Goal: Information Seeking & Learning: Find contact information

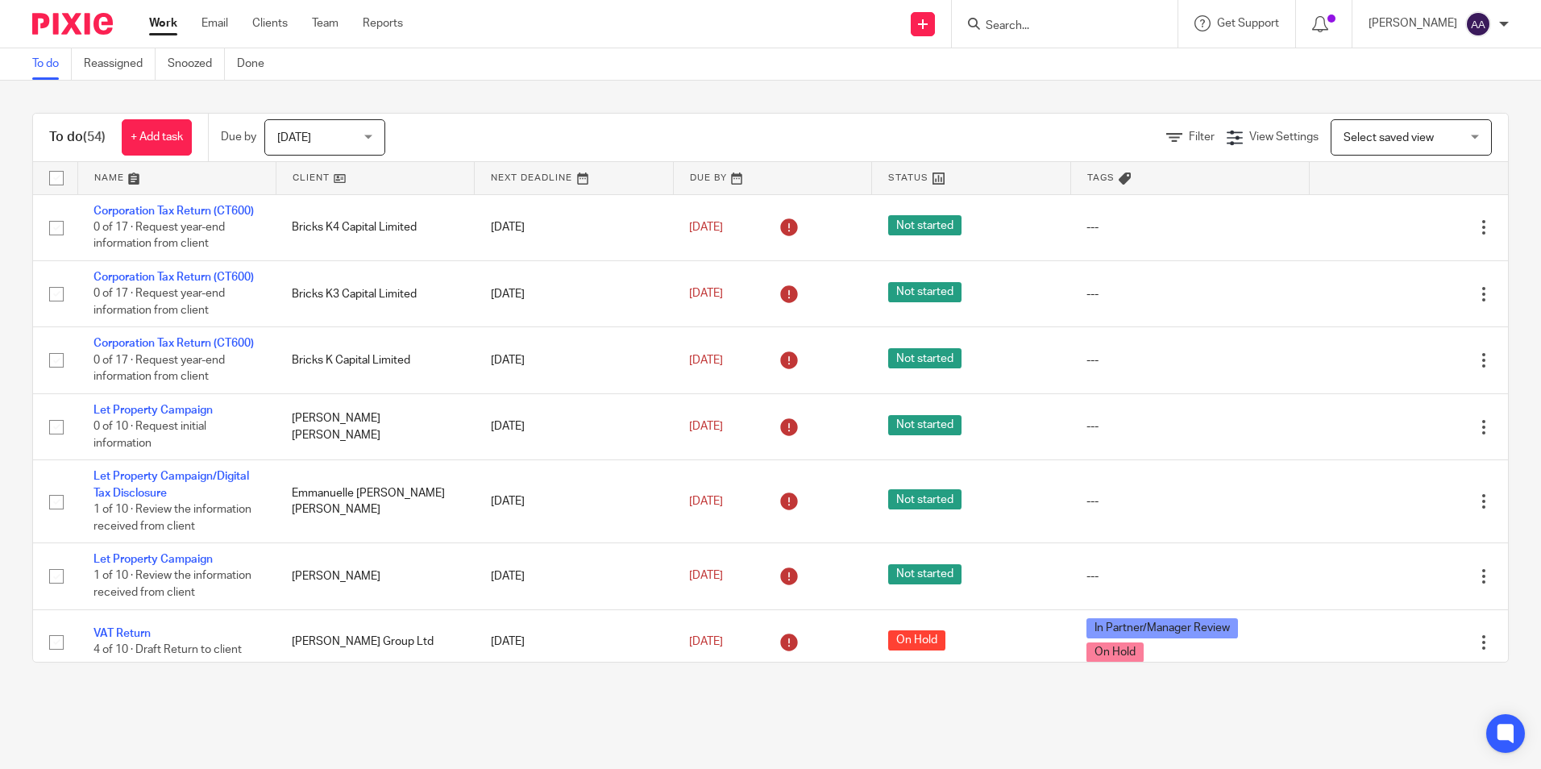
scroll to position [1693, 0]
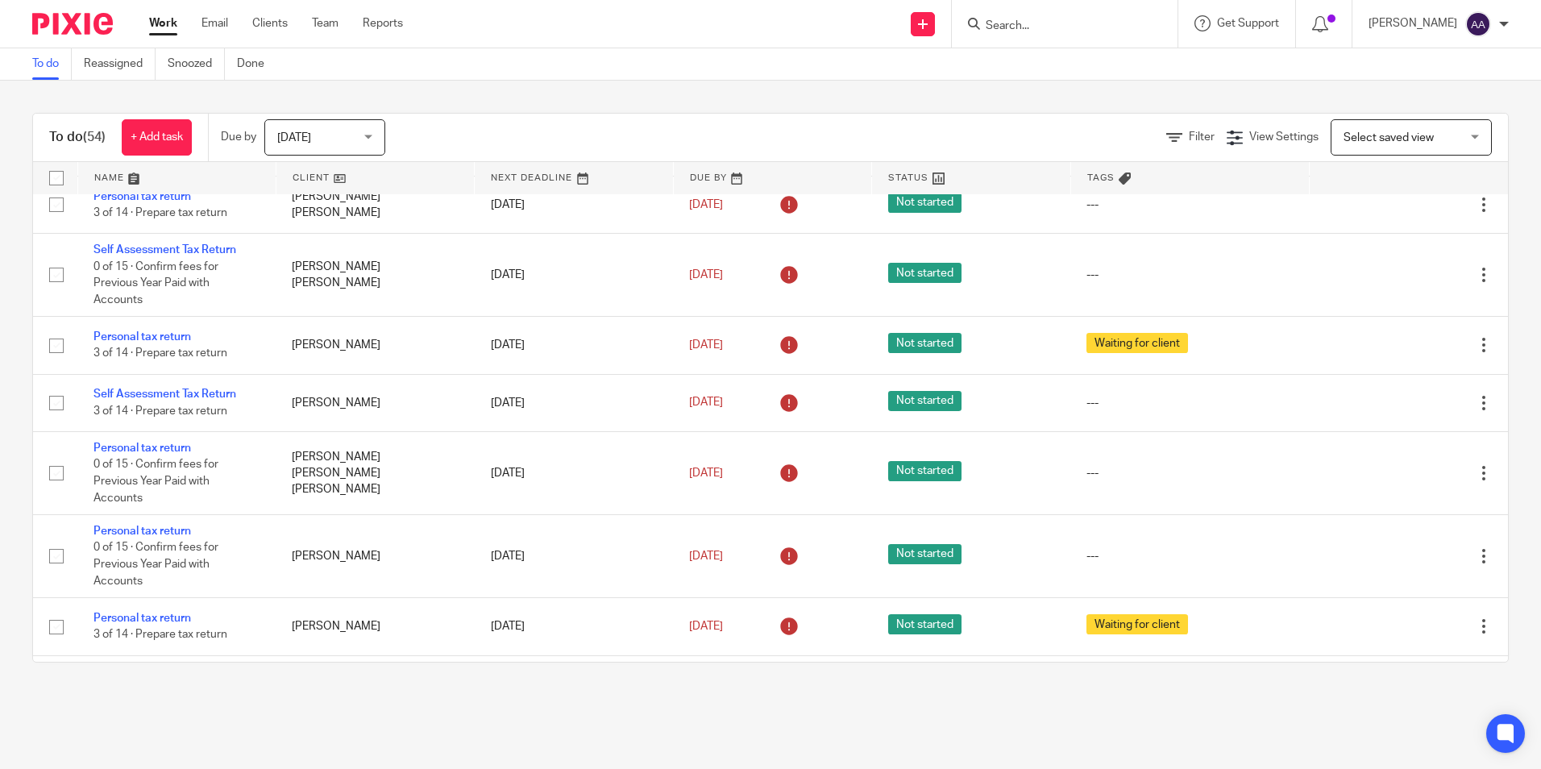
click at [1048, 27] on input "Search" at bounding box center [1056, 26] width 145 height 15
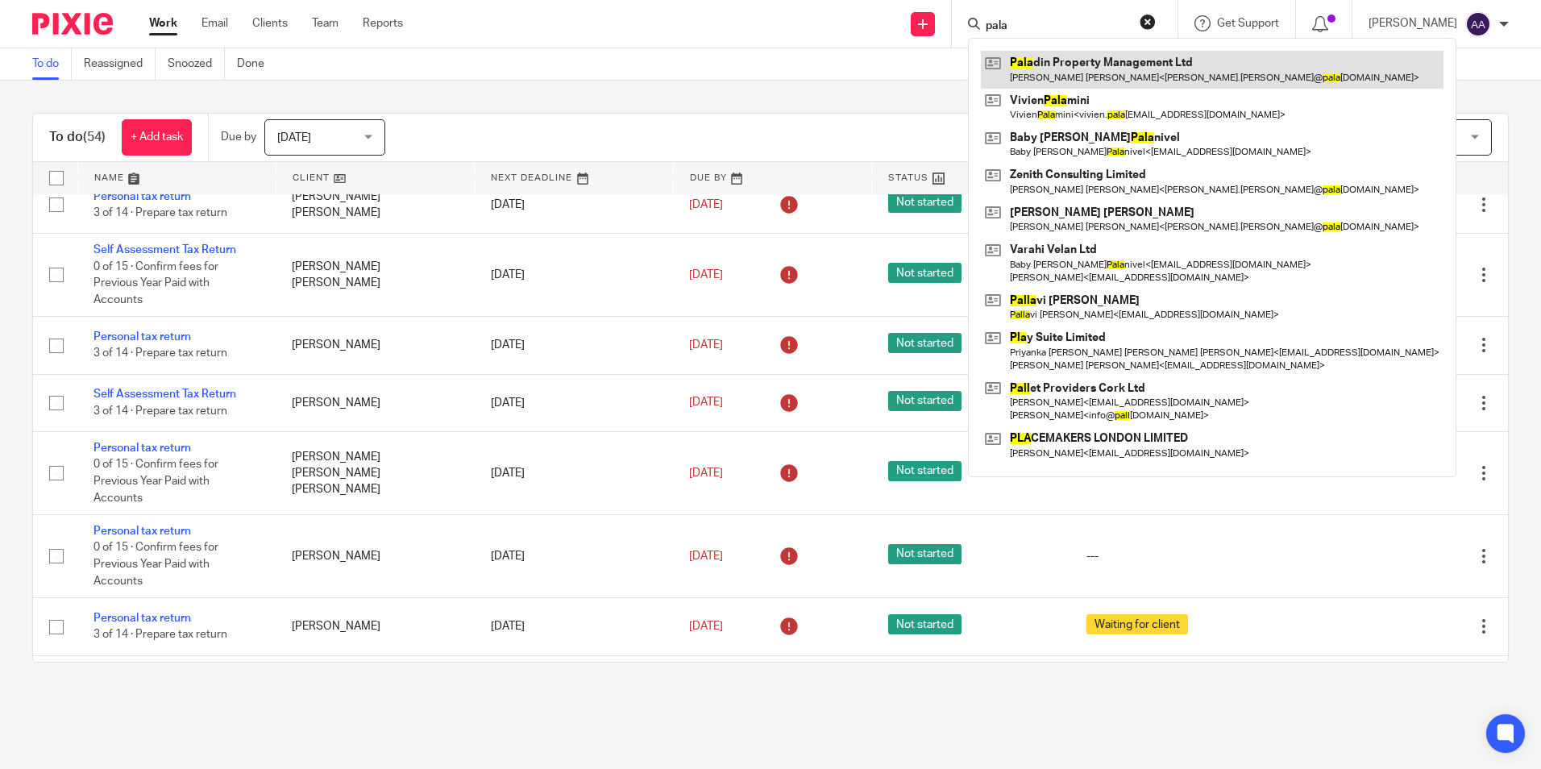
type input "pala"
click at [1126, 85] on link at bounding box center [1212, 69] width 463 height 37
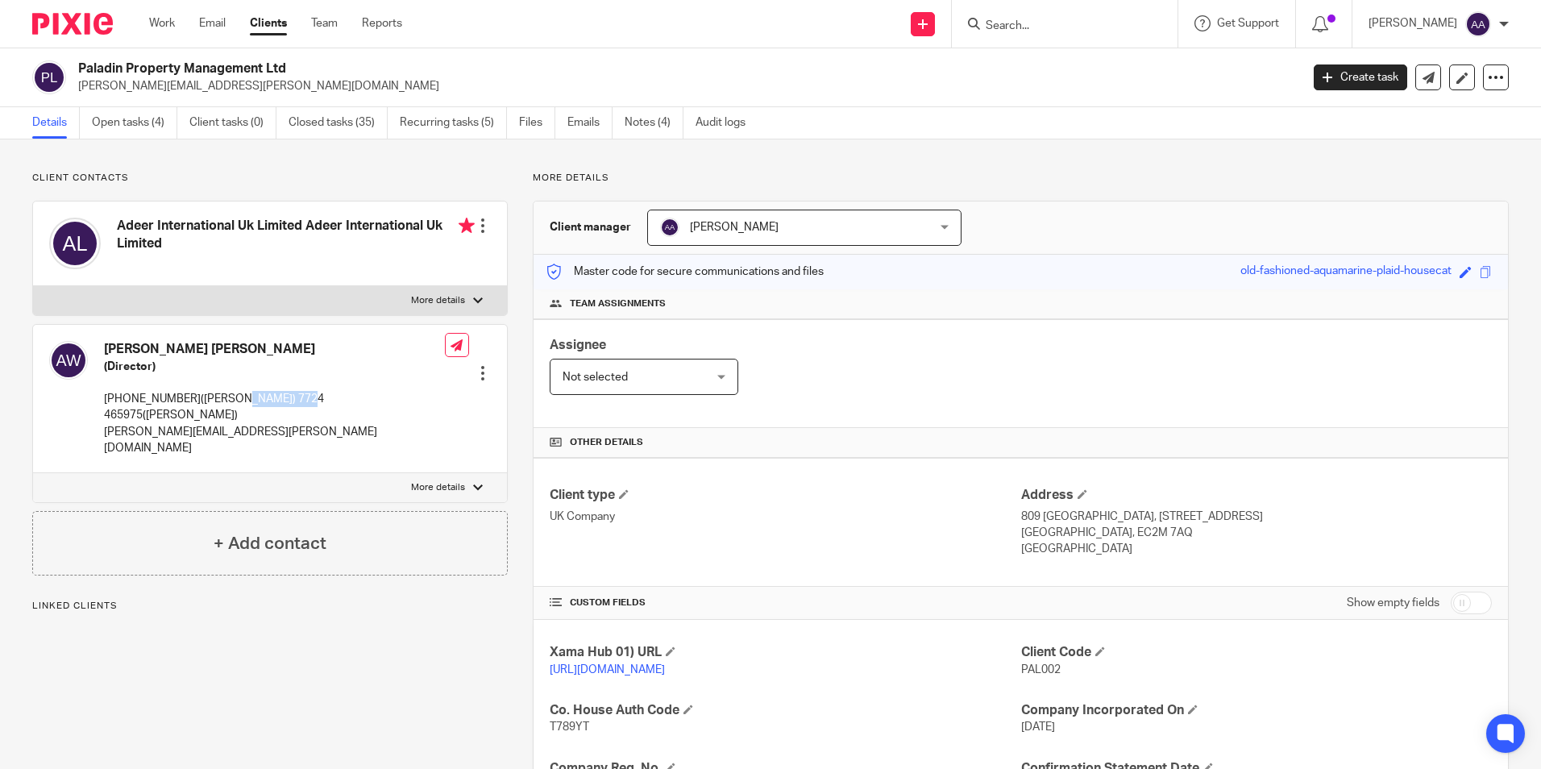
drag, startPoint x: 236, startPoint y: 401, endPoint x: 303, endPoint y: 401, distance: 66.9
click at [303, 401] on p "+447552389167(Monish) 7724 465975(Andrew)" at bounding box center [274, 407] width 341 height 33
copy p "7724 465975"
drag, startPoint x: 326, startPoint y: 197, endPoint x: 107, endPoint y: 211, distance: 218.9
click at [326, 197] on div "Client contacts Adeer International Uk Limited Adeer International Uk Limited E…" at bounding box center [270, 374] width 476 height 404
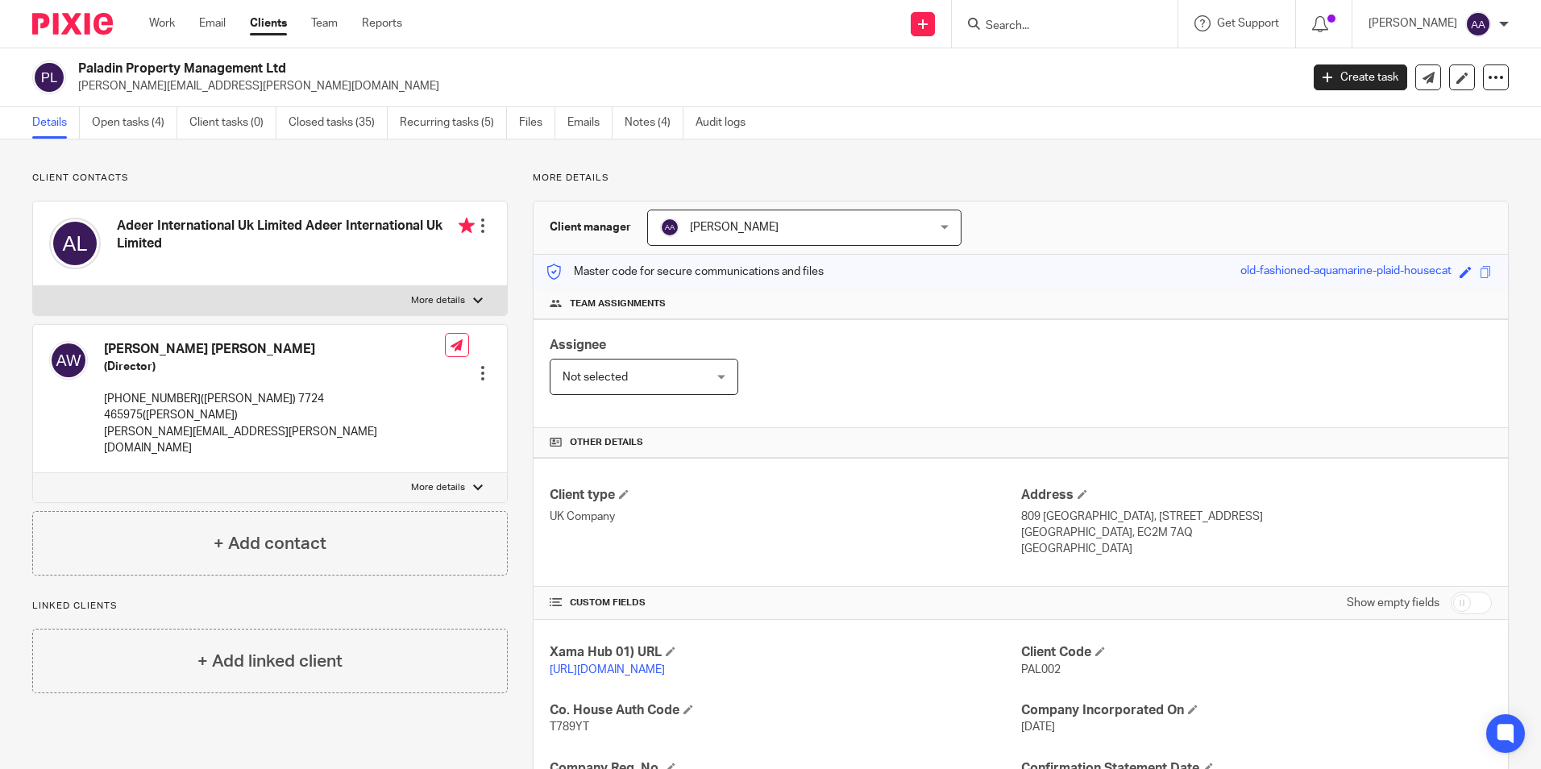
drag, startPoint x: 122, startPoint y: 222, endPoint x: 211, endPoint y: 248, distance: 93.3
click at [211, 248] on h4 "Adeer International Uk Limited Adeer International Uk Limited" at bounding box center [296, 235] width 358 height 35
drag, startPoint x: 211, startPoint y: 248, endPoint x: 156, endPoint y: 243, distance: 55.0
click at [176, 251] on h4 "Adeer International Uk Limited Adeer International Uk Limited" at bounding box center [296, 235] width 358 height 35
drag, startPoint x: 119, startPoint y: 215, endPoint x: 229, endPoint y: 244, distance: 113.4
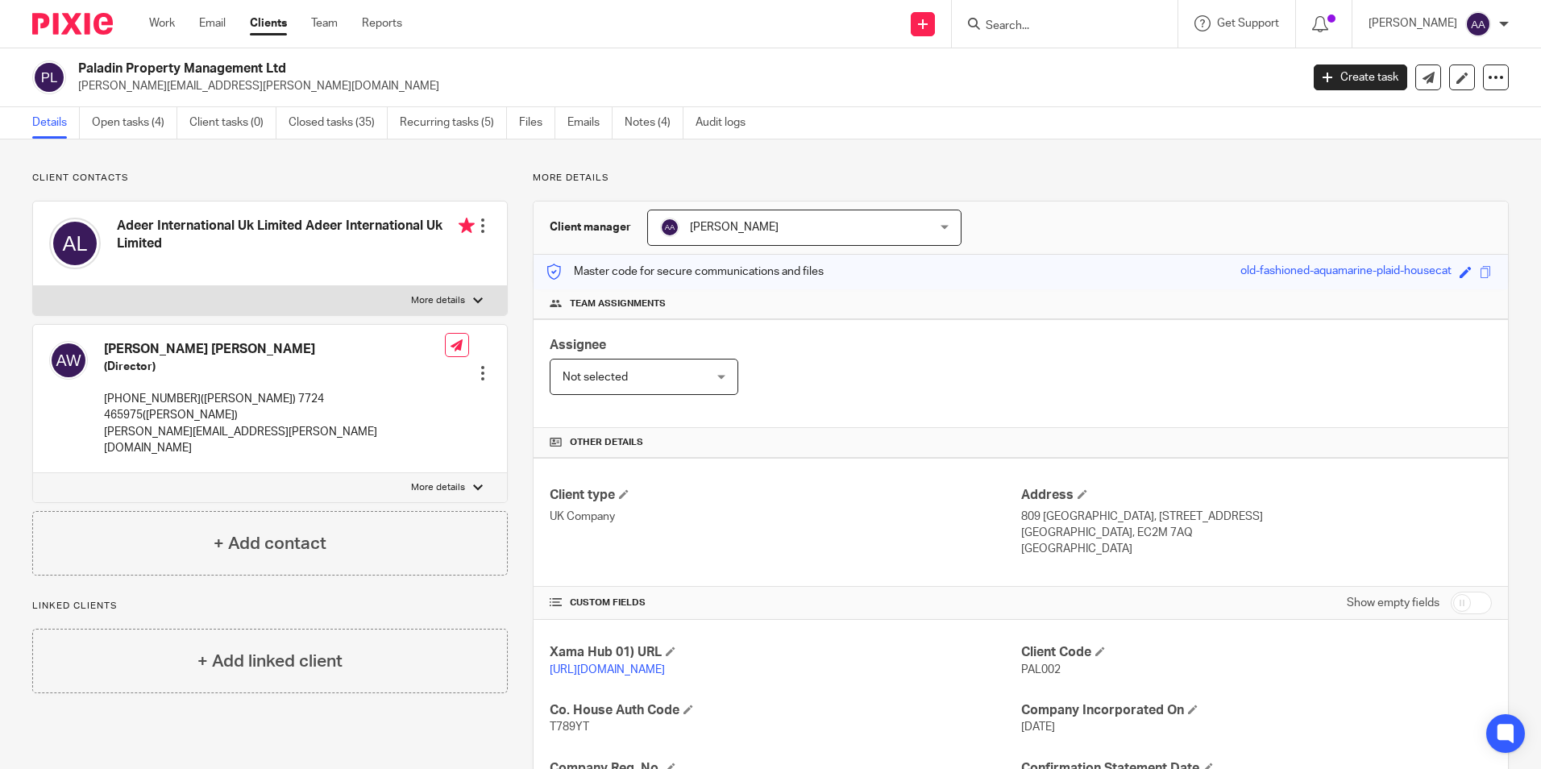
click at [227, 243] on div "Adeer International Uk Limited Adeer International Uk Limited" at bounding box center [262, 244] width 426 height 68
drag, startPoint x: 229, startPoint y: 244, endPoint x: 243, endPoint y: 252, distance: 15.5
click at [243, 252] on h4 "Adeer International Uk Limited Adeer International Uk Limited" at bounding box center [296, 235] width 358 height 35
drag, startPoint x: 1193, startPoint y: 270, endPoint x: 1652, endPoint y: 275, distance: 458.7
click at [1540, 275] on html "Work Email Clients Team Reports Work Email Clients Team Reports Settings Send n…" at bounding box center [770, 384] width 1541 height 769
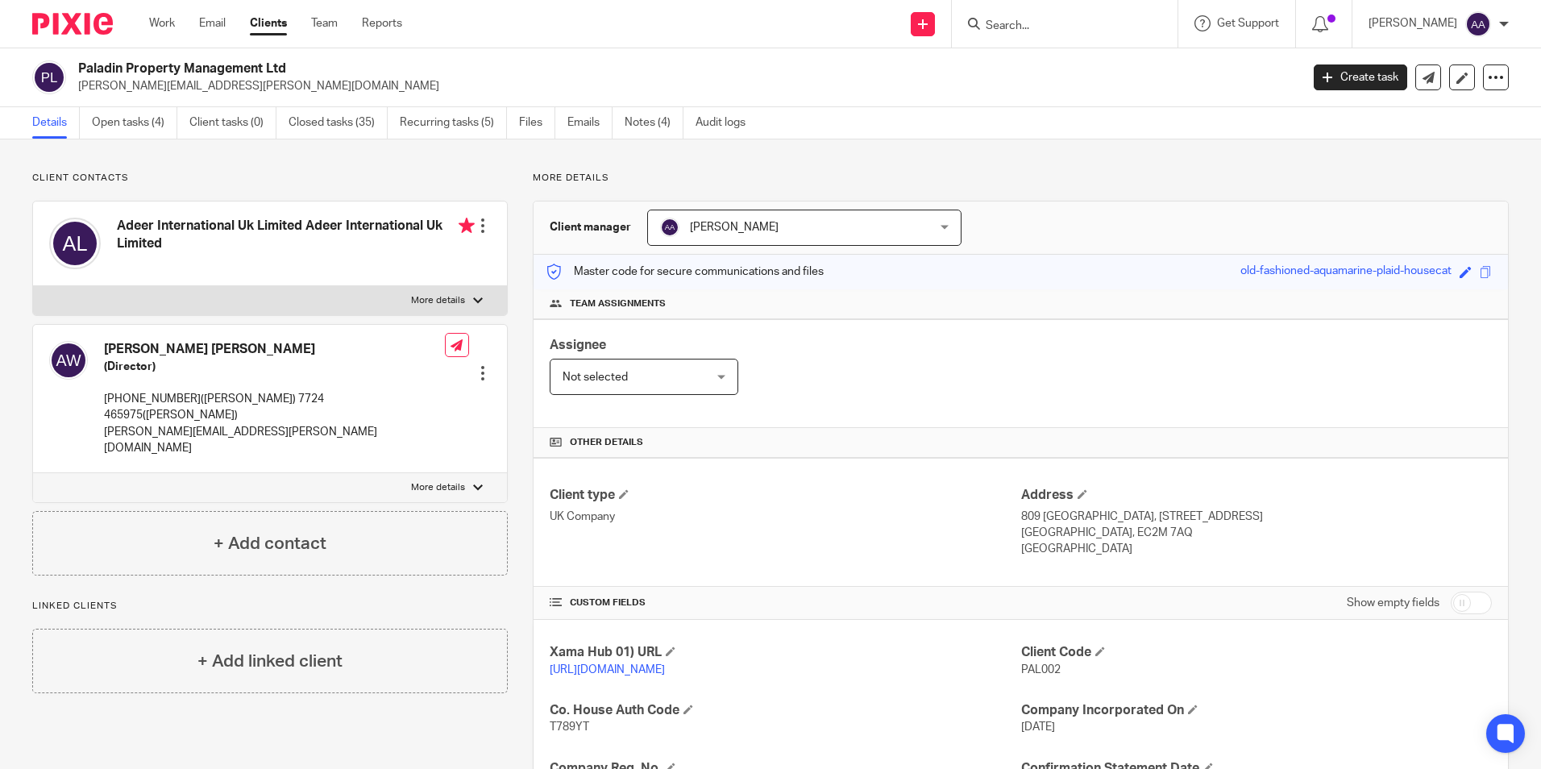
click at [1241, 205] on div "Client manager Arpana Adhikari Arpana Adhikari Aarshika Awale Aayush Niraula Aa…" at bounding box center [1021, 228] width 975 height 53
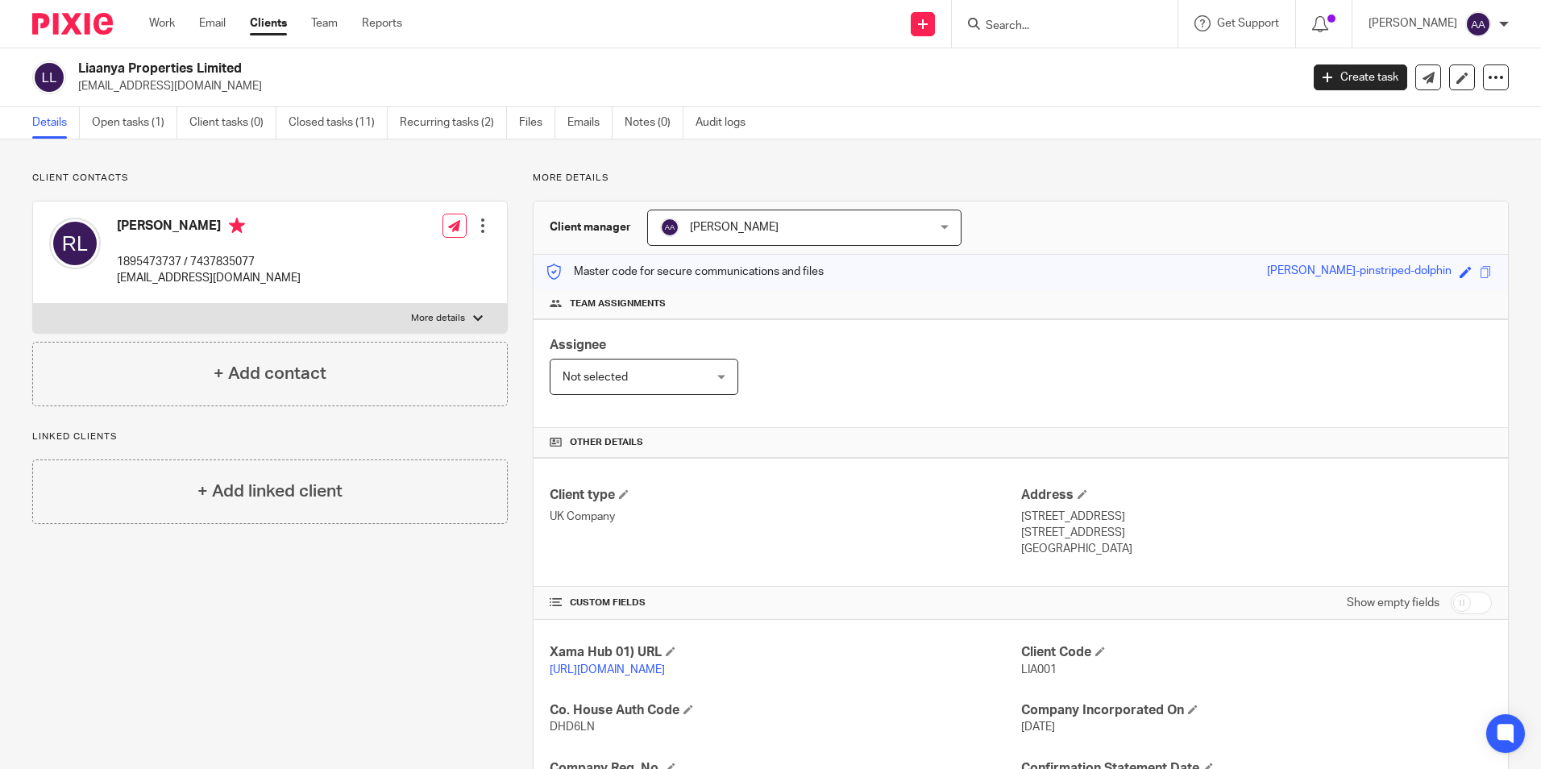
click at [60, 23] on img at bounding box center [72, 24] width 81 height 22
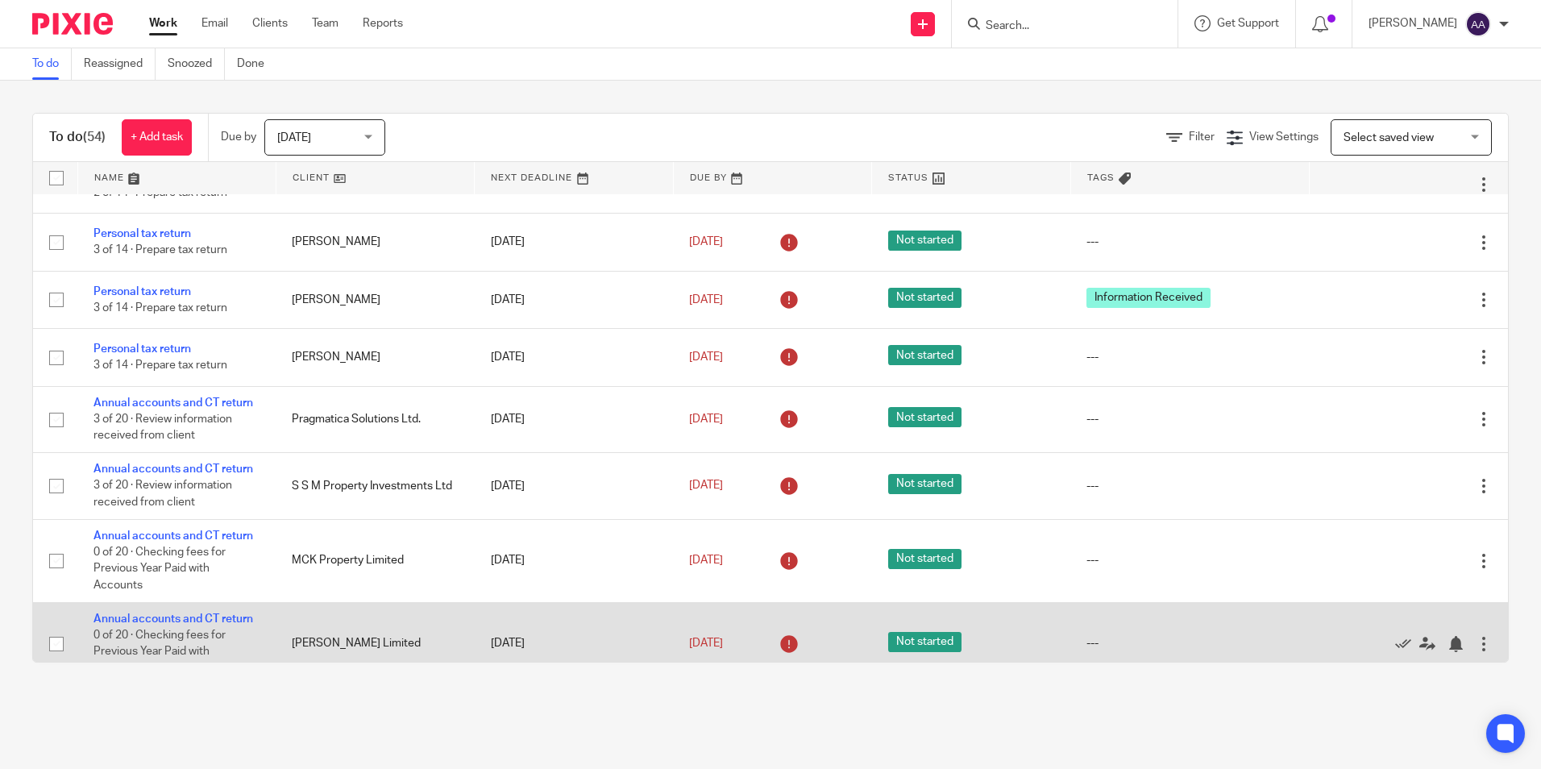
scroll to position [2931, 0]
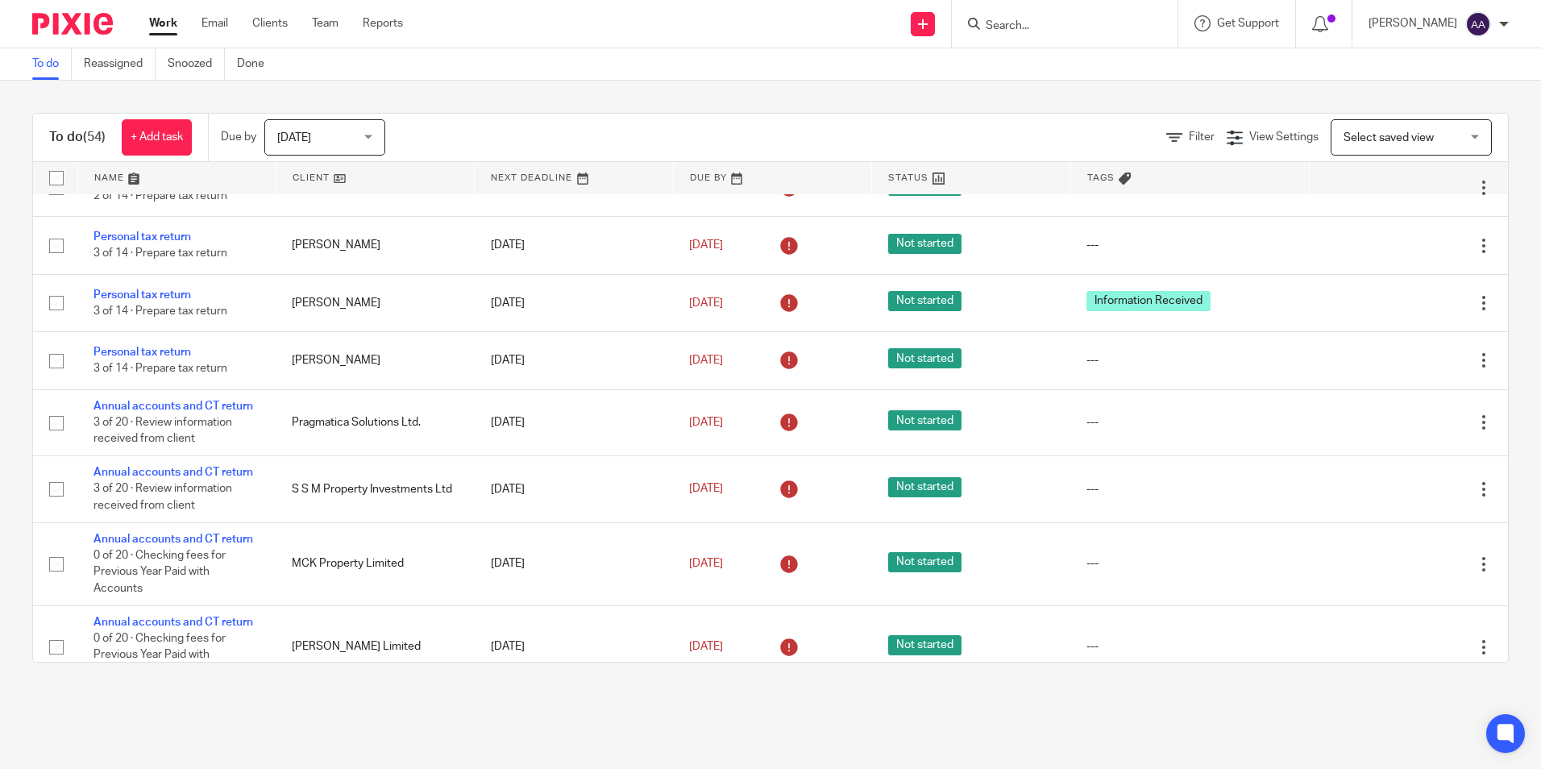
click at [1014, 35] on div at bounding box center [1065, 24] width 226 height 48
click at [1026, 26] on input "Search" at bounding box center [1056, 26] width 145 height 15
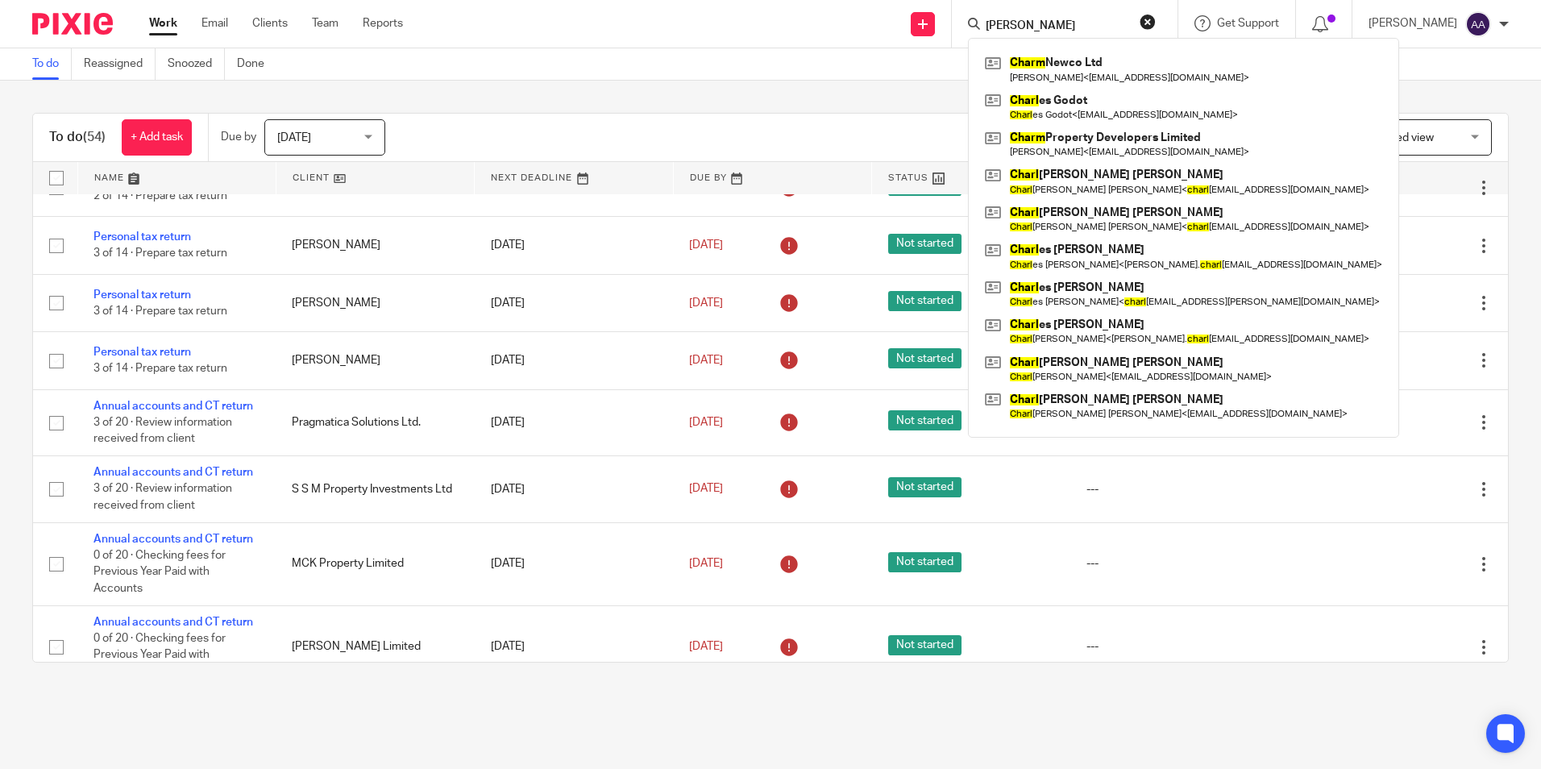
drag, startPoint x: 1046, startPoint y: 21, endPoint x: 974, endPoint y: 23, distance: 71.8
click at [974, 23] on div "charu Charm Newco Ltd Rasul Chatoo < rasulchatoo@gmail.com > Charl es Godot Cha…" at bounding box center [1065, 24] width 226 height 48
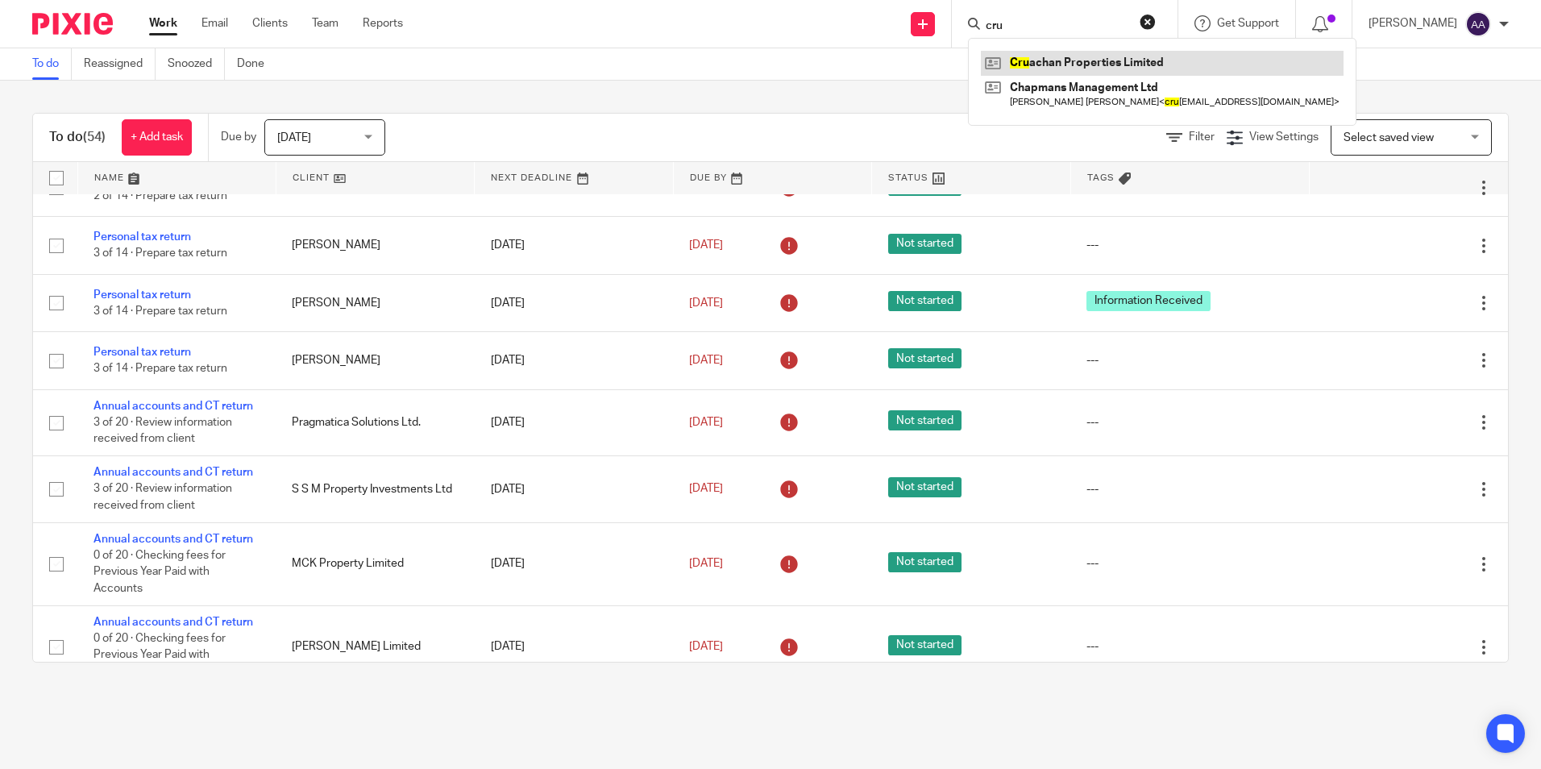
type input "cru"
click at [1028, 61] on link at bounding box center [1162, 63] width 363 height 24
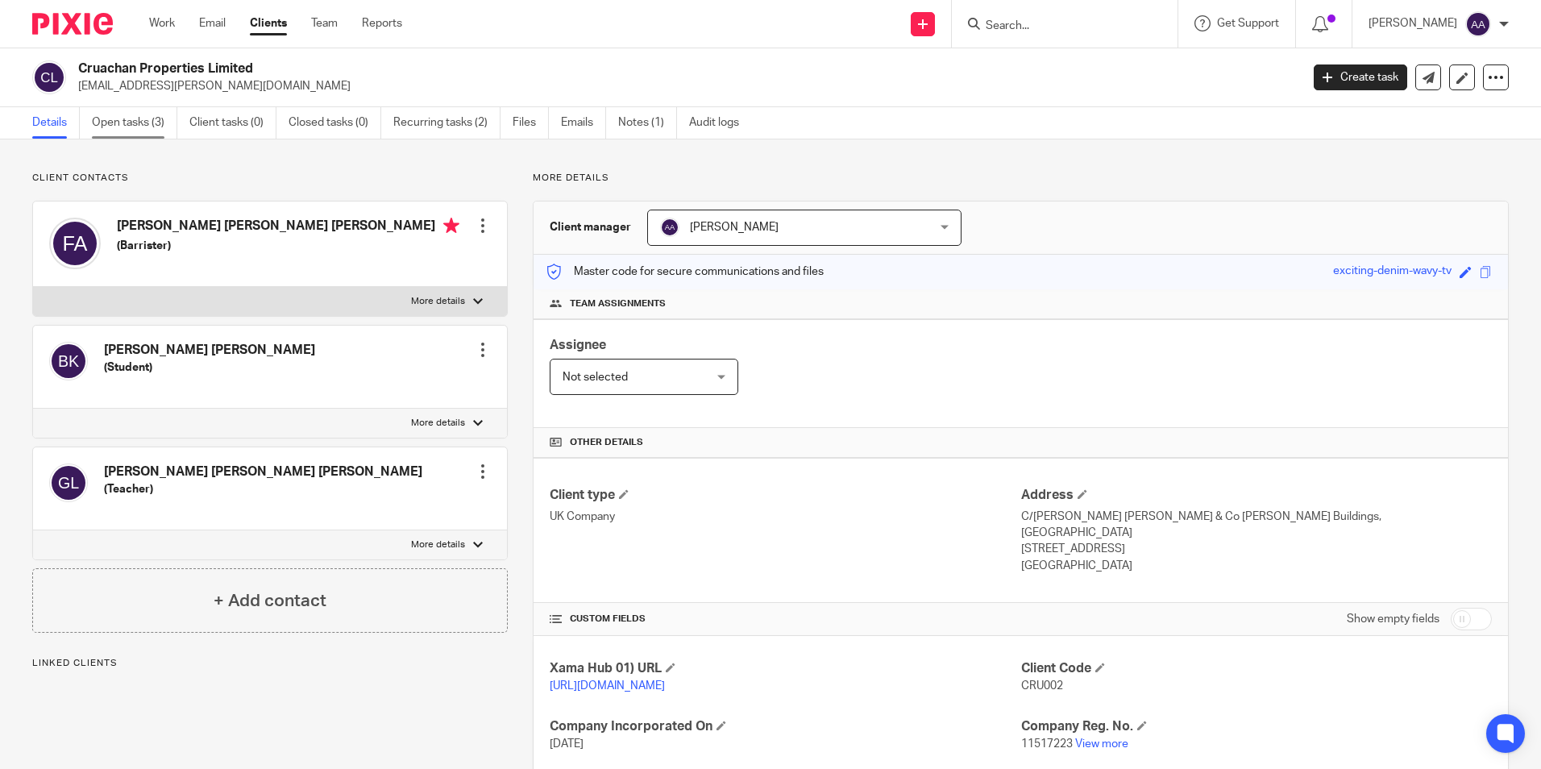
click at [138, 131] on link "Open tasks (3)" at bounding box center [134, 122] width 85 height 31
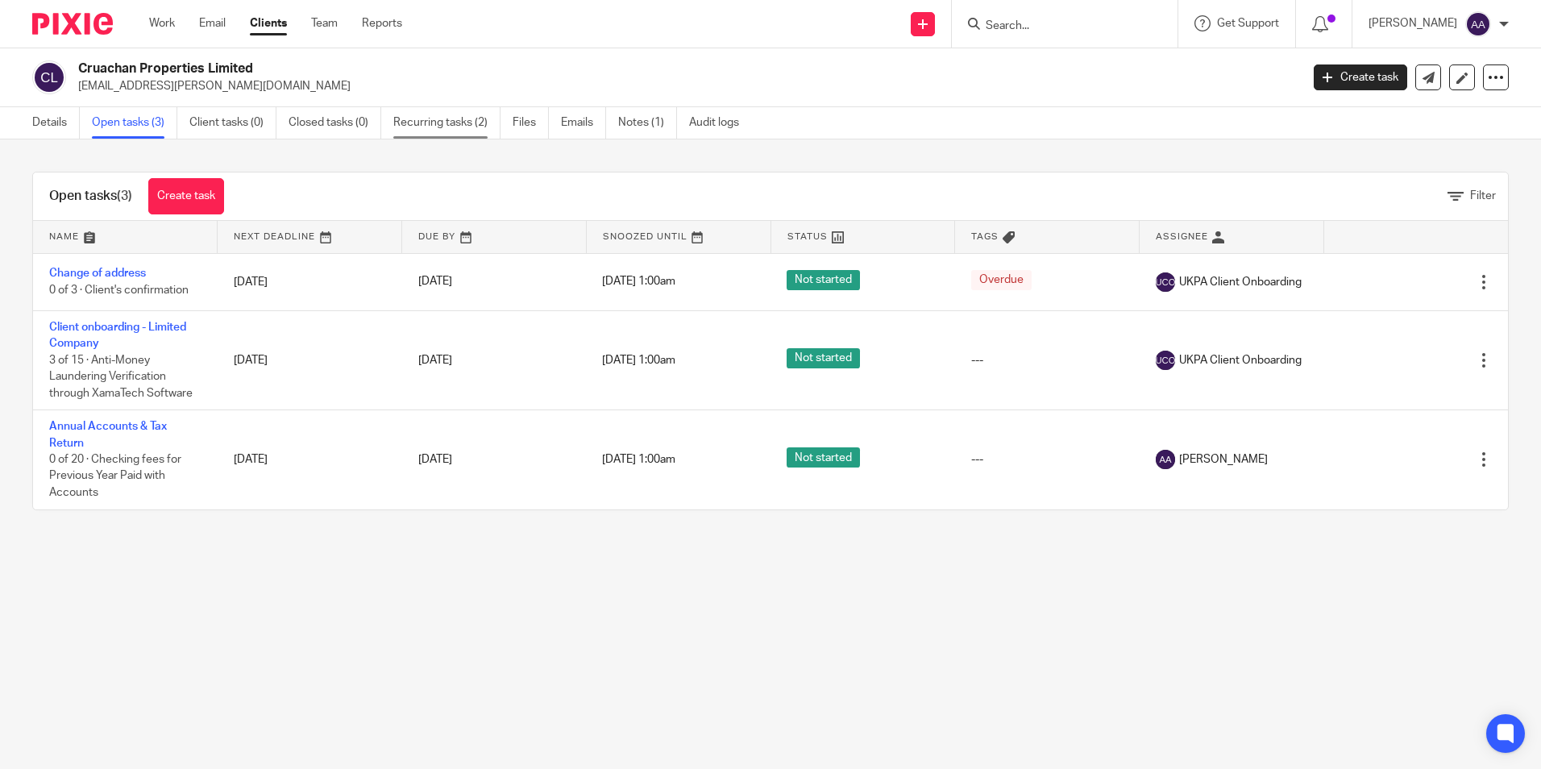
click at [450, 118] on link "Recurring tasks (2)" at bounding box center [446, 122] width 107 height 31
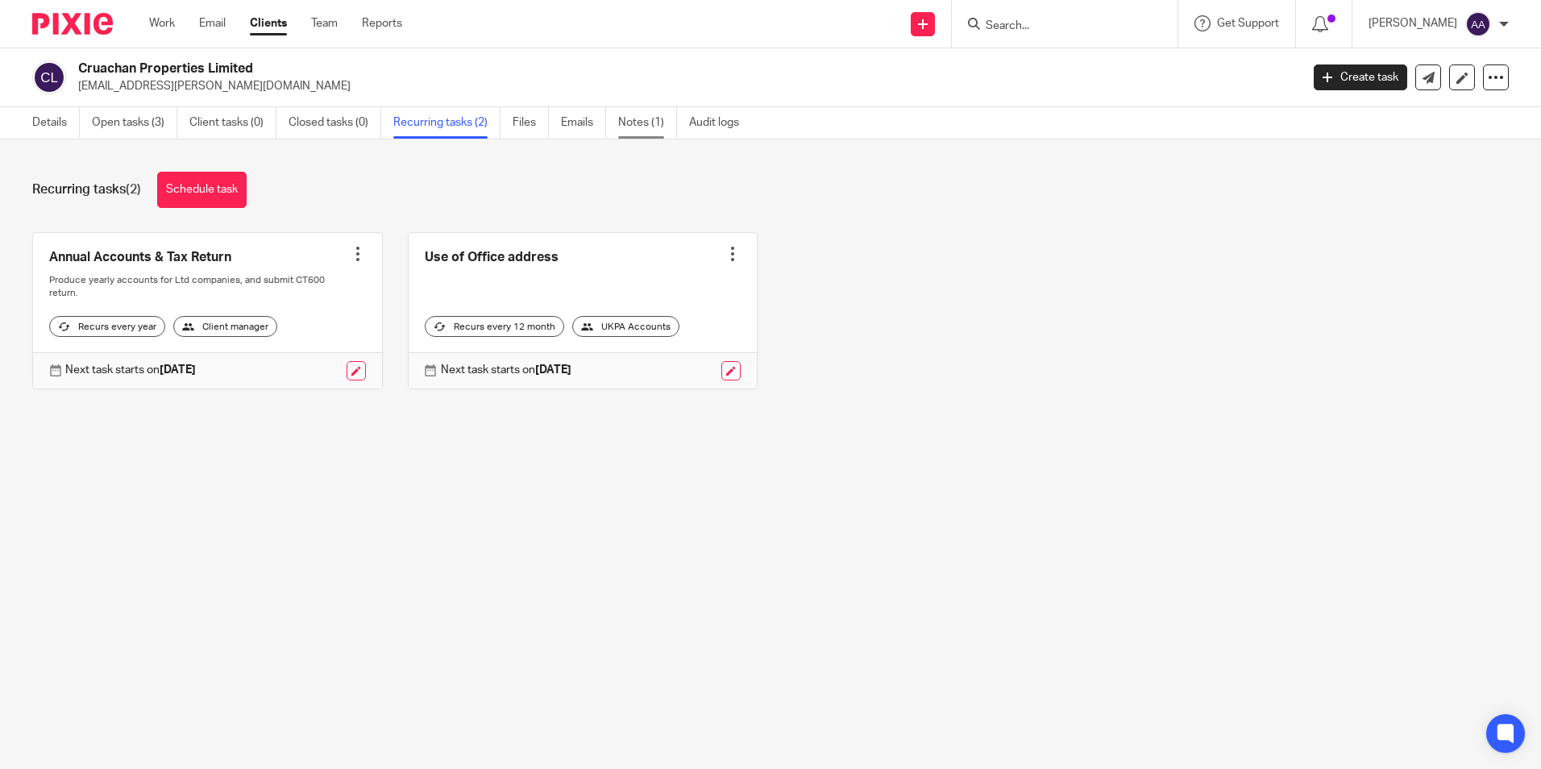
click at [665, 127] on link "Notes (1)" at bounding box center [647, 122] width 59 height 31
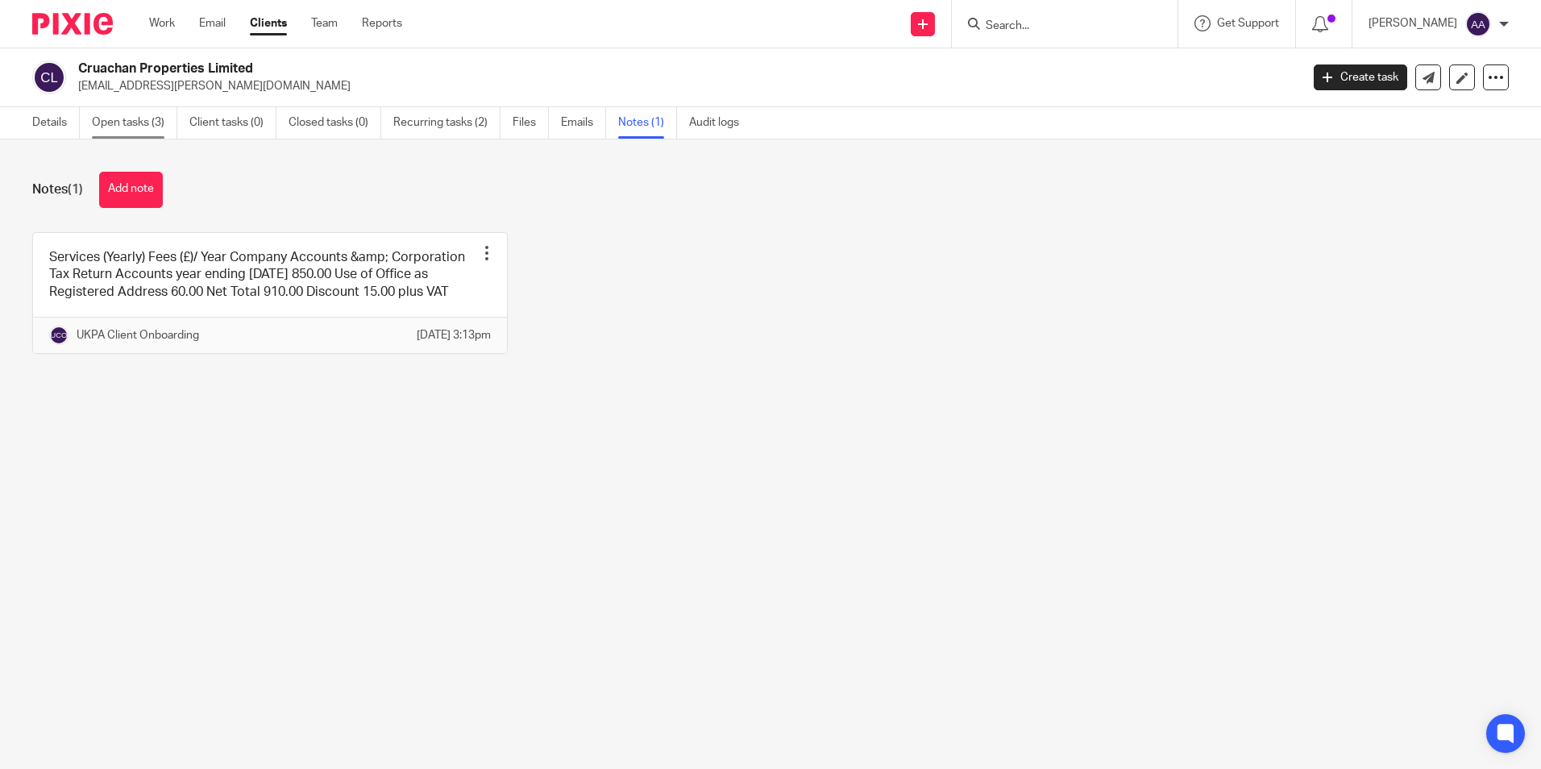
click at [145, 120] on link "Open tasks (3)" at bounding box center [134, 122] width 85 height 31
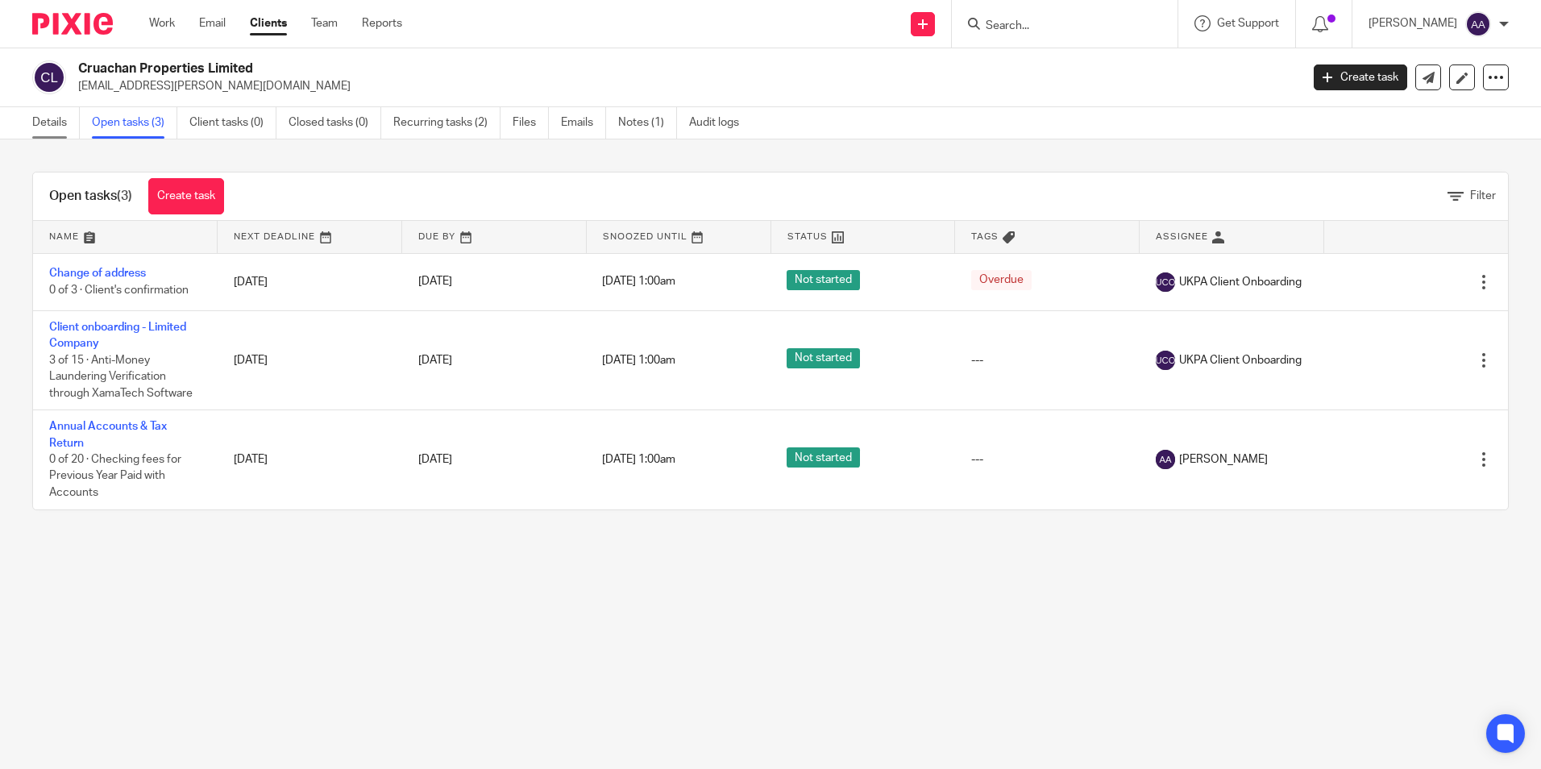
click at [73, 126] on link "Details" at bounding box center [56, 122] width 48 height 31
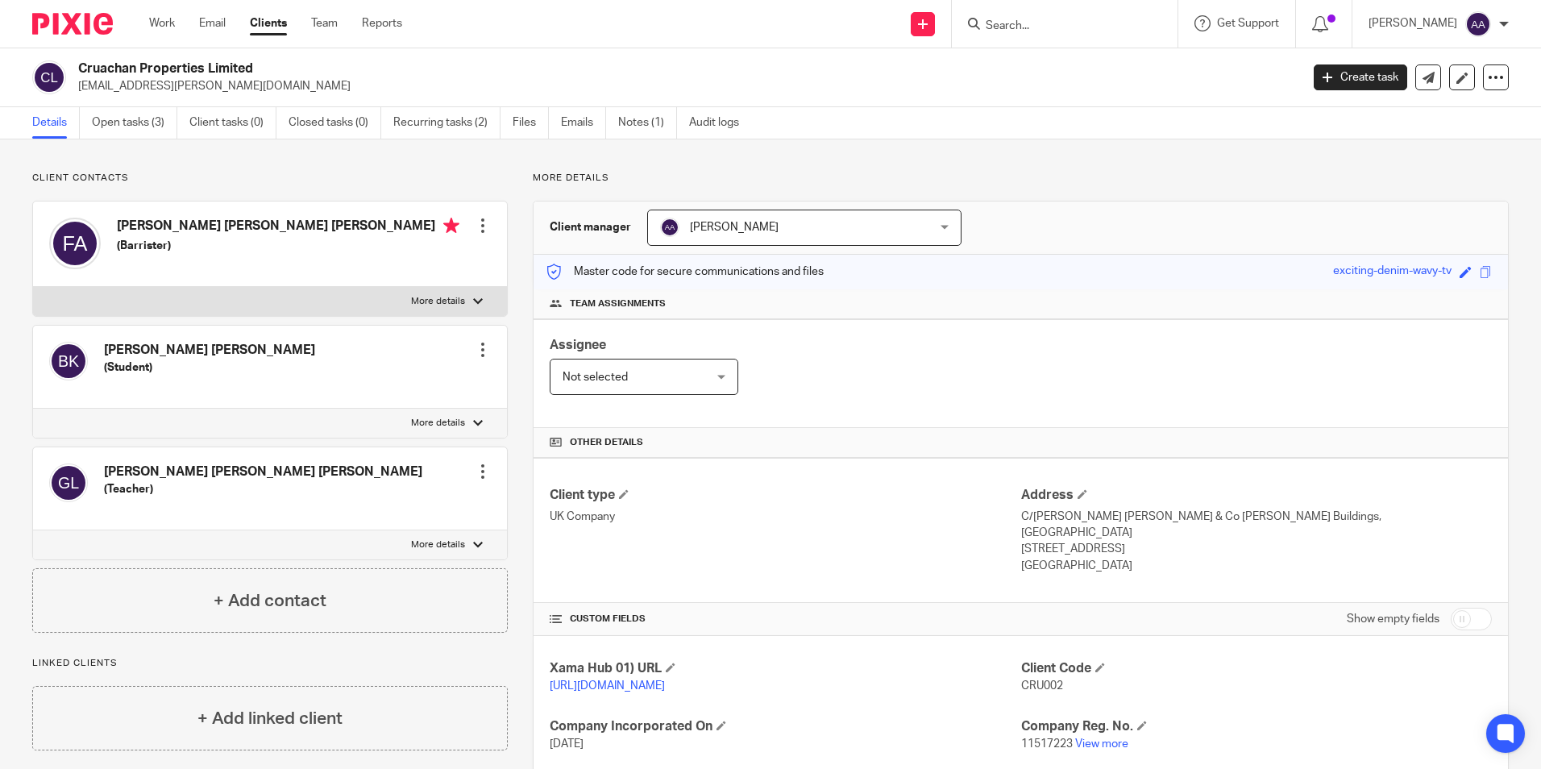
click at [1016, 23] on input "Search" at bounding box center [1056, 26] width 145 height 15
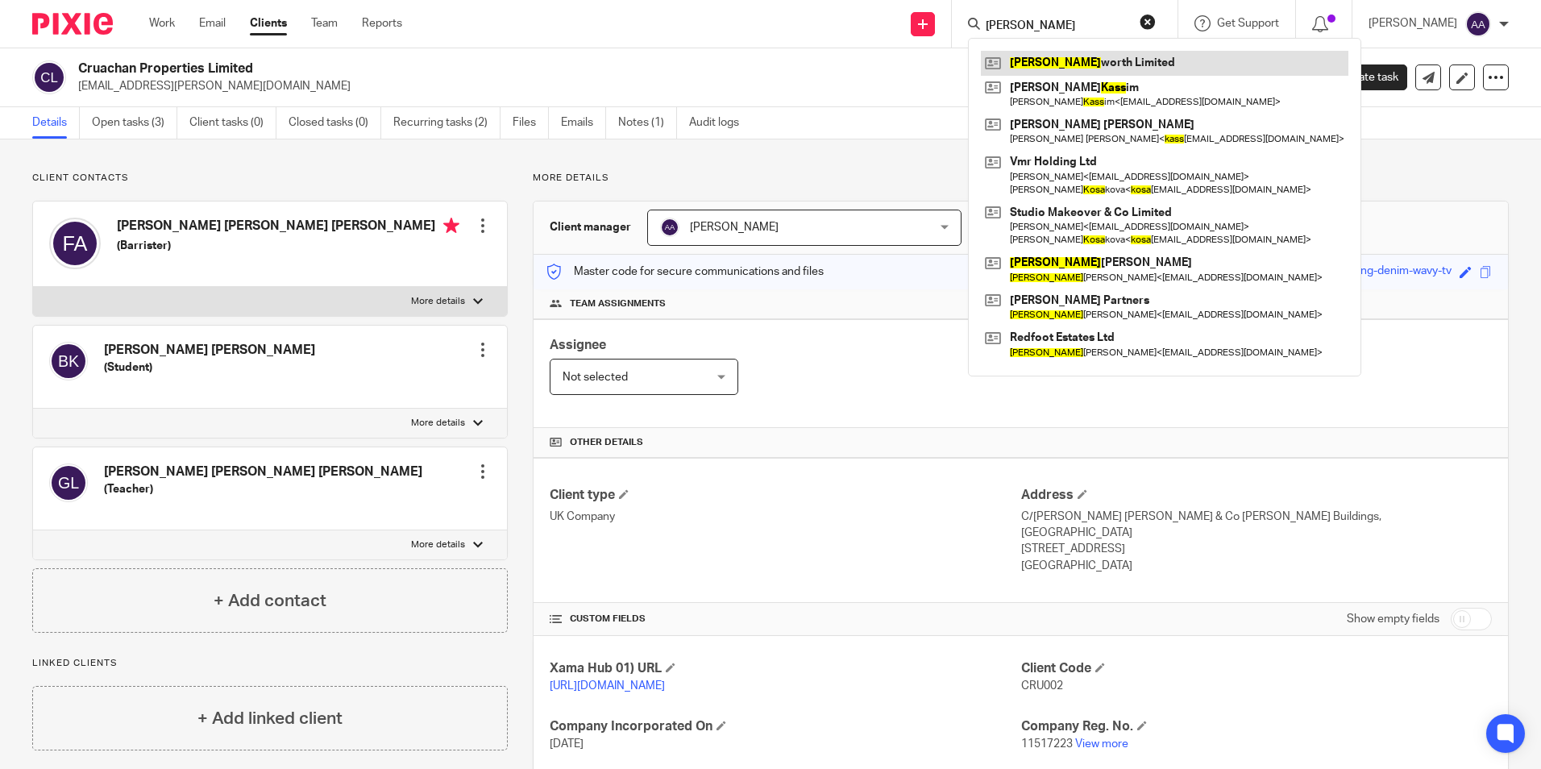
type input "koss"
click at [1082, 54] on link at bounding box center [1165, 63] width 368 height 24
click at [440, 183] on p "Client contacts" at bounding box center [270, 178] width 476 height 13
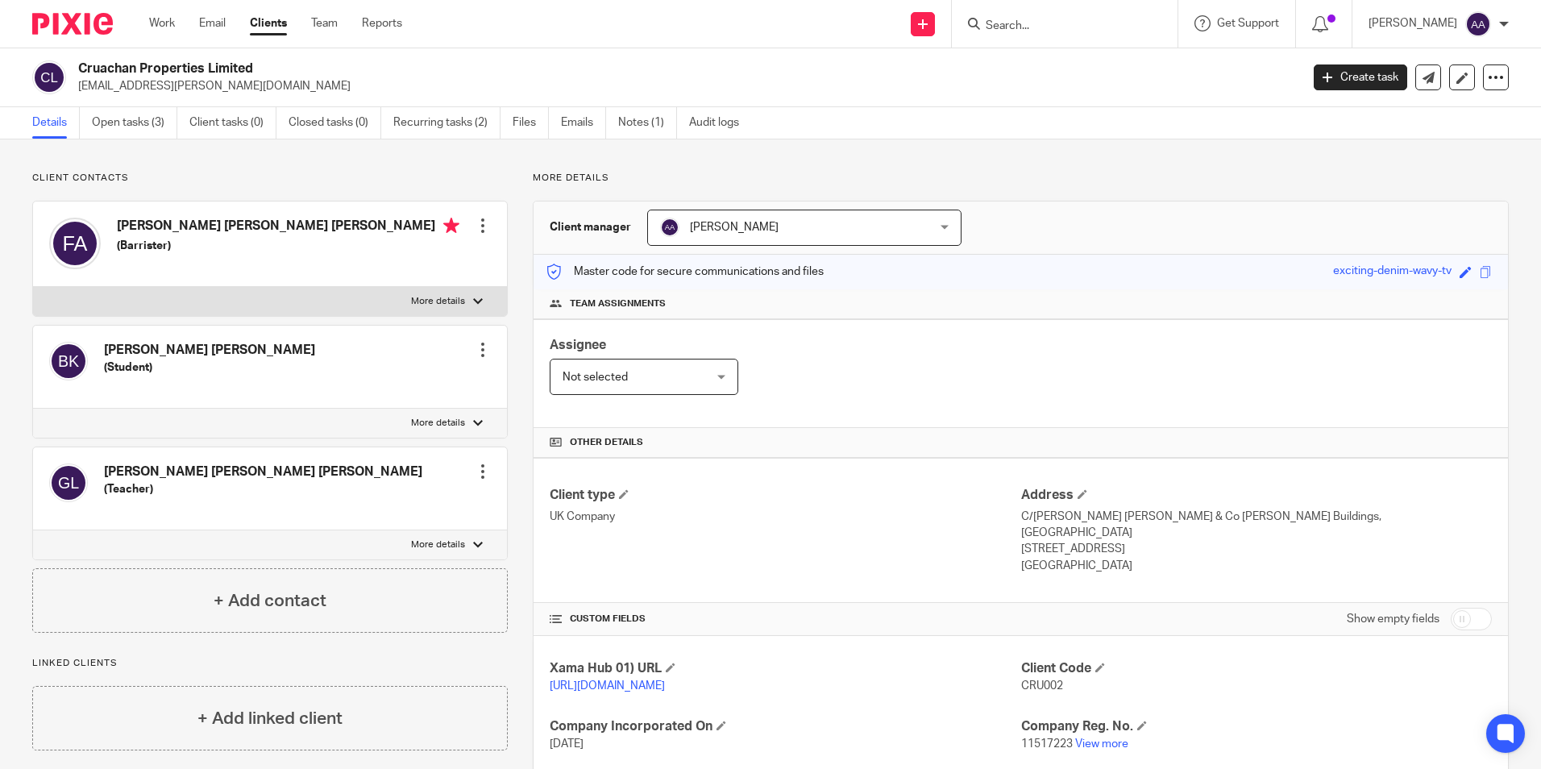
scroll to position [81, 0]
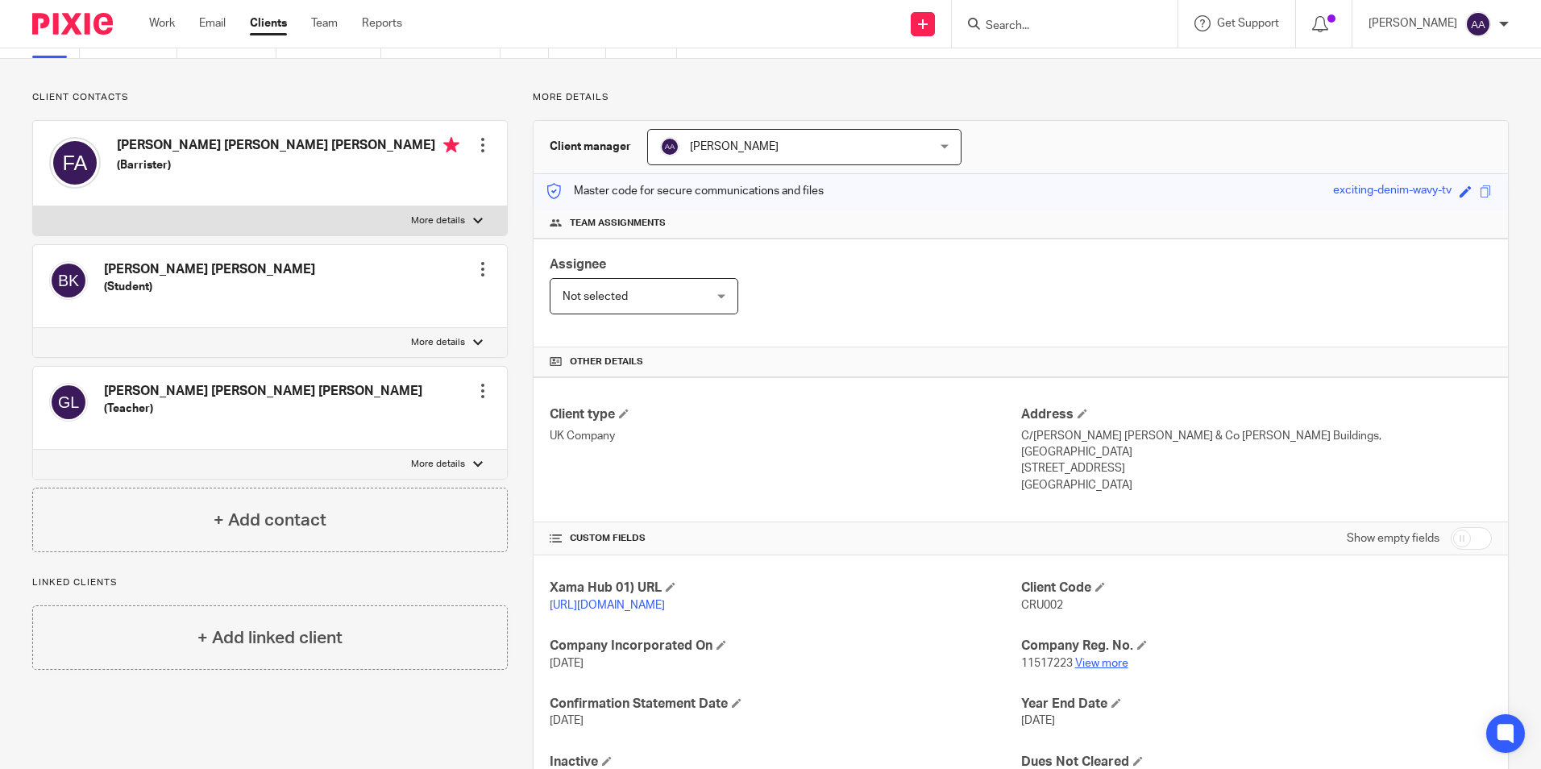
click at [1087, 664] on link "View more" at bounding box center [1101, 663] width 53 height 11
click at [1099, 663] on link "View more" at bounding box center [1101, 663] width 53 height 11
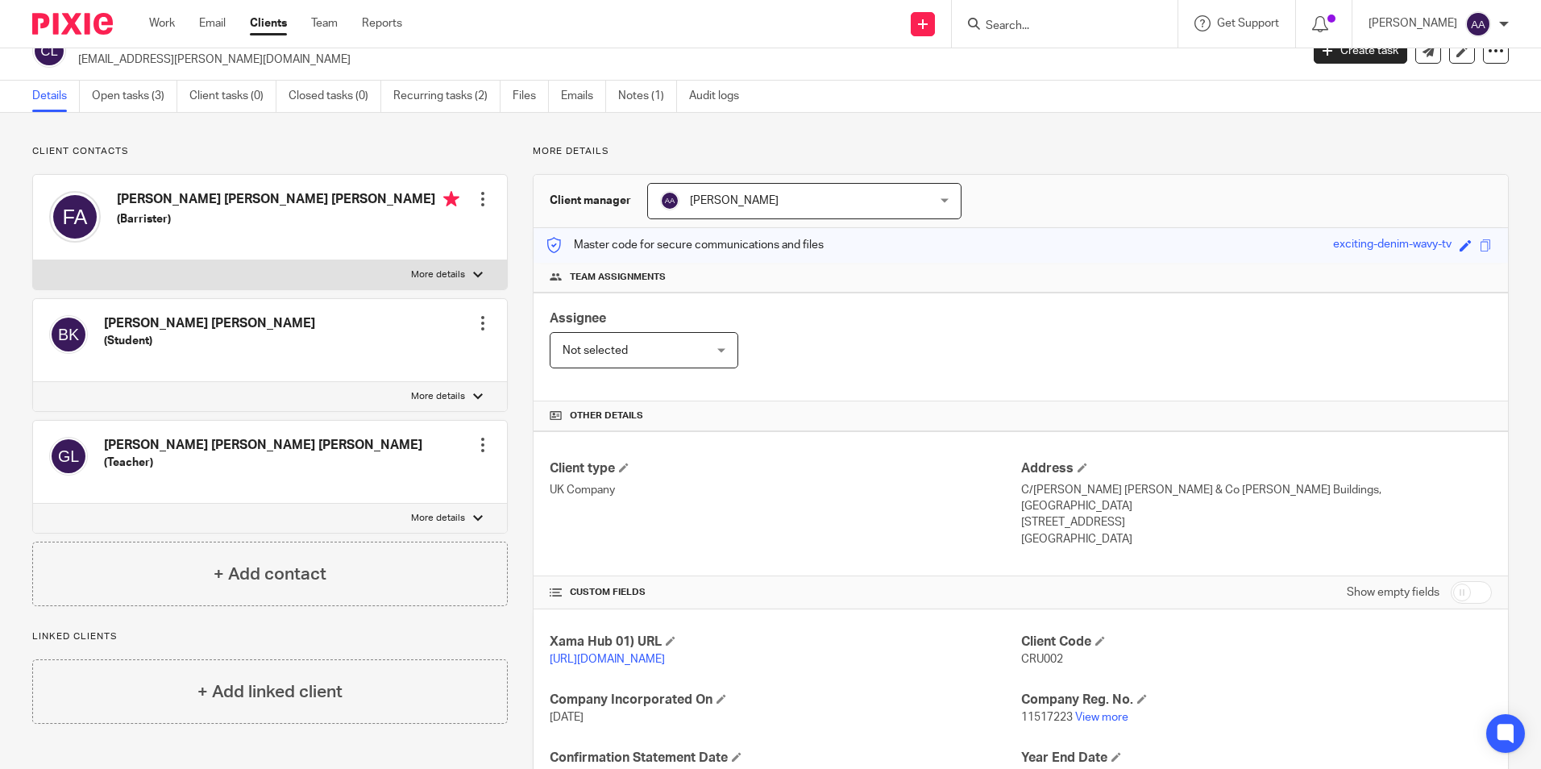
scroll to position [0, 0]
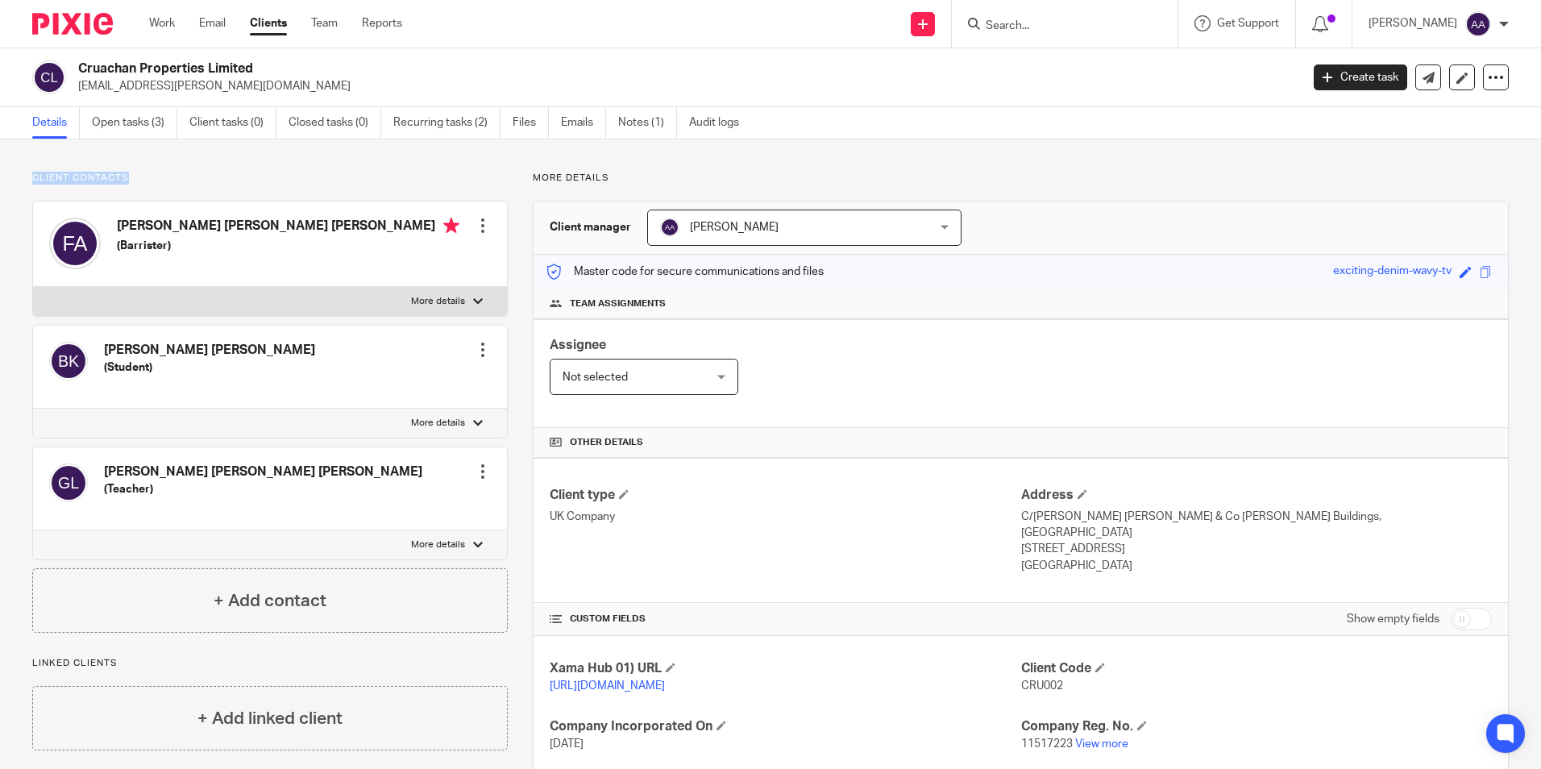
drag, startPoint x: 30, startPoint y: 179, endPoint x: 174, endPoint y: 170, distance: 144.6
click at [174, 170] on div "Client contacts Benjamin Chaucer Alexander Ashworth Kwasnik (Student) Edit cont…" at bounding box center [770, 532] width 1541 height 786
drag, startPoint x: 174, startPoint y: 170, endPoint x: 143, endPoint y: 179, distance: 31.9
click at [143, 179] on p "Client contacts" at bounding box center [270, 178] width 476 height 13
drag, startPoint x: 907, startPoint y: 145, endPoint x: 894, endPoint y: 144, distance: 12.9
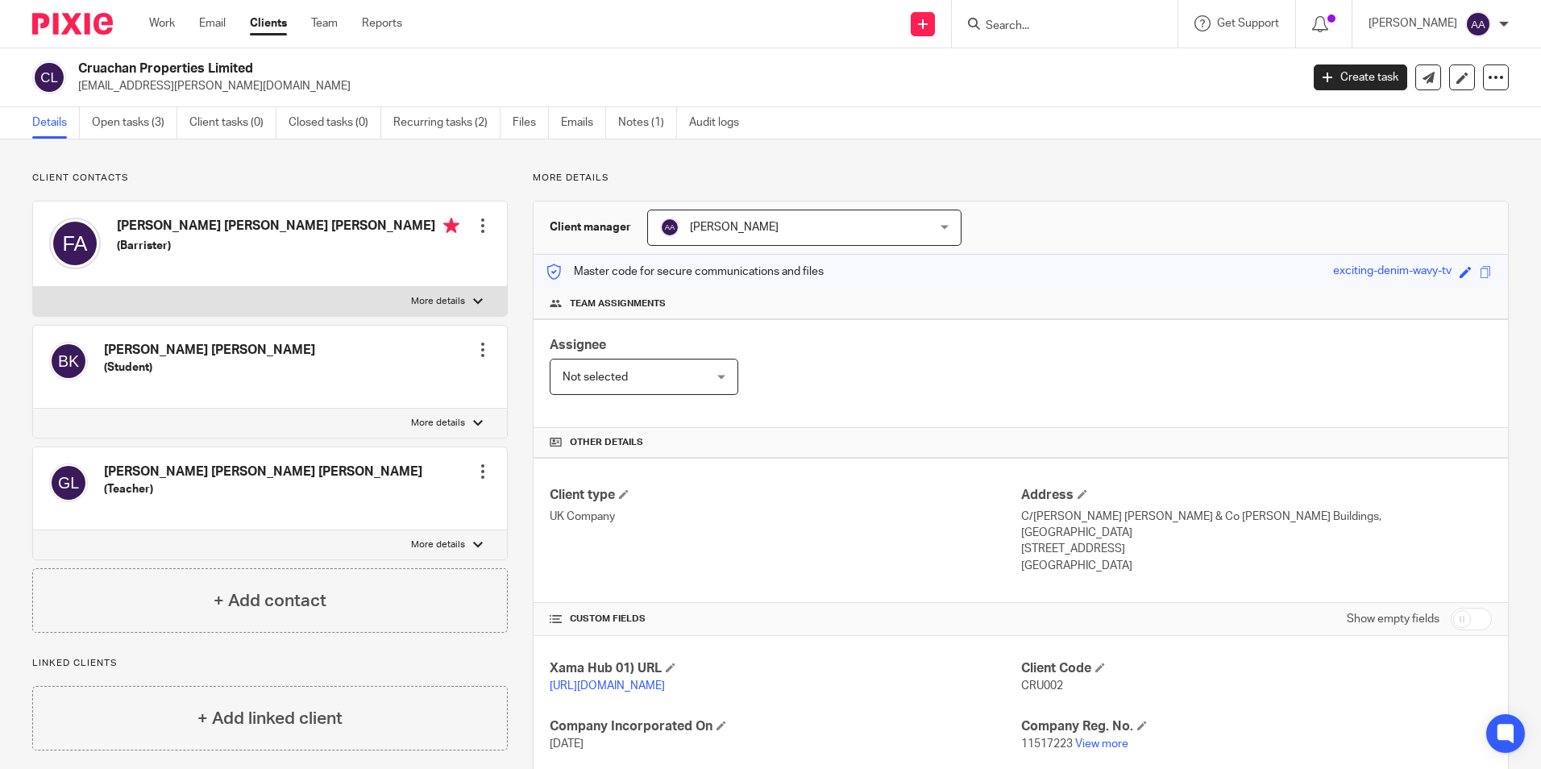
click at [911, 145] on div "Client contacts Benjamin Chaucer Alexander Ashworth Kwasnik (Student) Edit cont…" at bounding box center [770, 532] width 1541 height 786
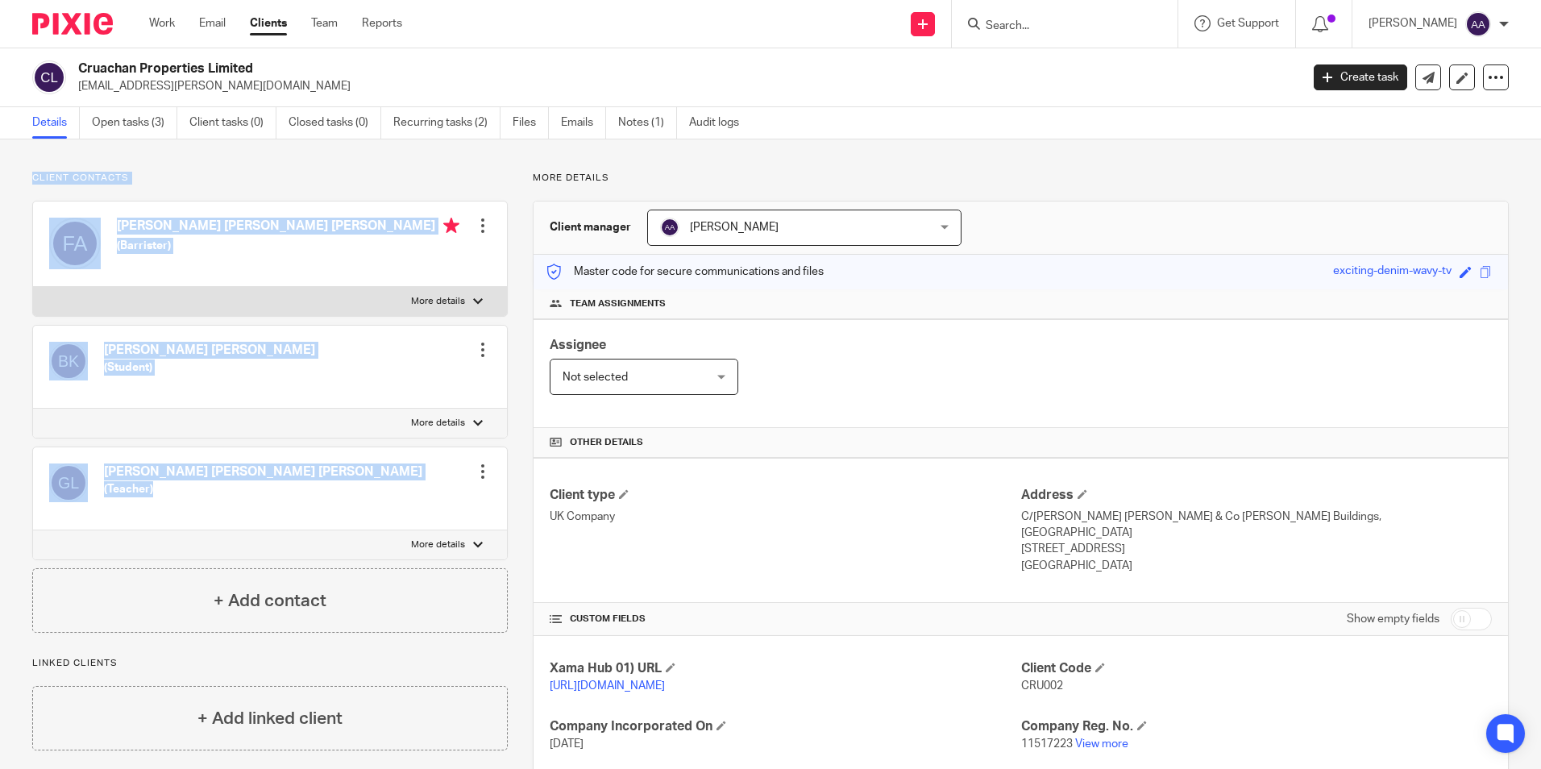
drag, startPoint x: 8, startPoint y: 159, endPoint x: 362, endPoint y: 497, distance: 489.2
click at [362, 497] on div "Client contacts Benjamin Chaucer Alexander Ashworth Kwasnik (Student) Edit cont…" at bounding box center [770, 532] width 1541 height 786
click at [224, 171] on div "Client contacts Benjamin Chaucer Alexander Ashworth Kwasnik (Student) Edit cont…" at bounding box center [770, 532] width 1541 height 786
drag, startPoint x: 26, startPoint y: 173, endPoint x: 321, endPoint y: 501, distance: 440.6
click at [321, 501] on div "Client contacts Benjamin Chaucer Alexander Ashworth Kwasnik (Student) Edit cont…" at bounding box center [770, 532] width 1541 height 786
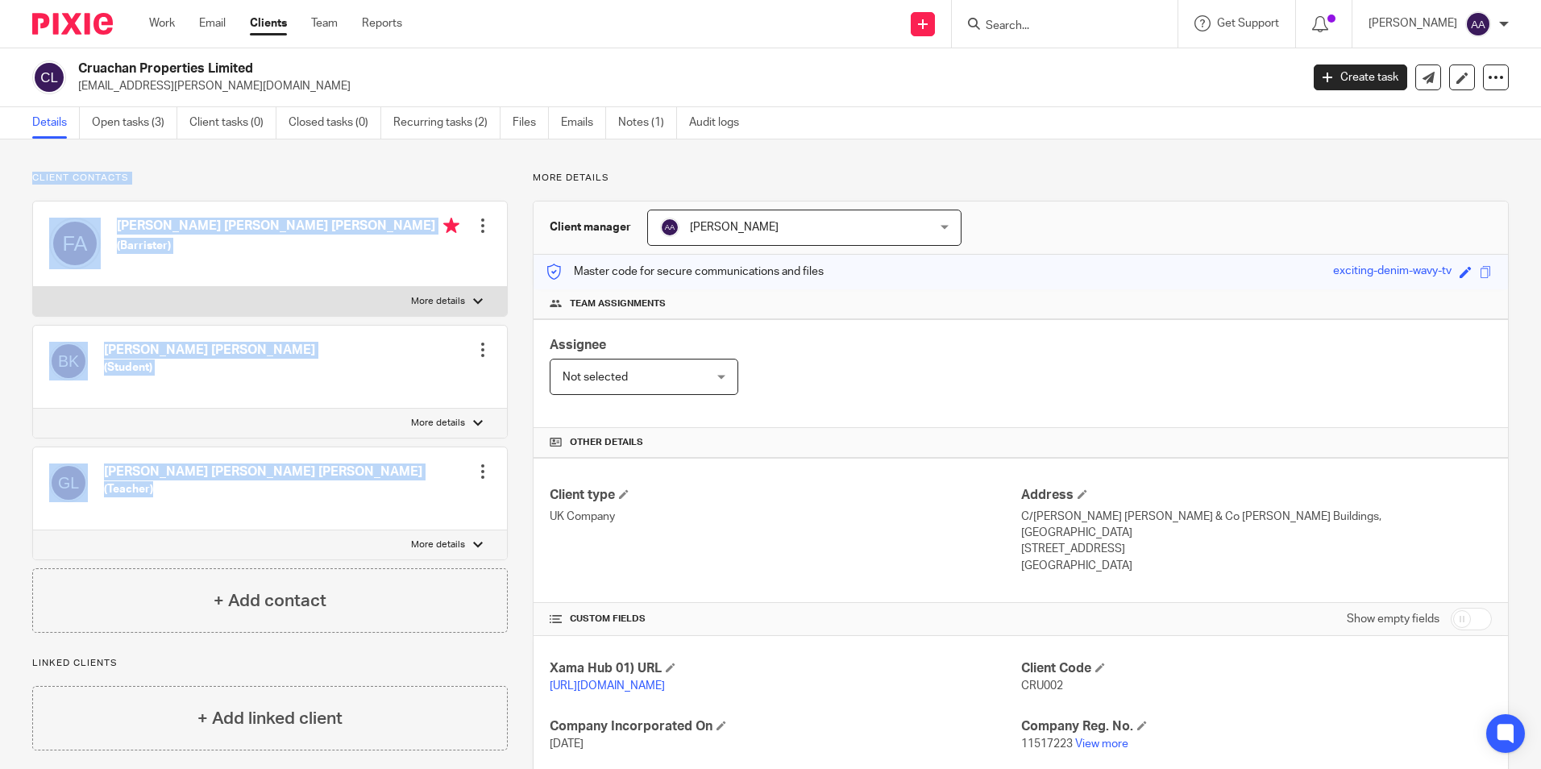
click at [393, 200] on div "Client contacts Benjamin Chaucer Alexander Ashworth Kwasnik (Student) Edit cont…" at bounding box center [270, 402] width 476 height 461
drag, startPoint x: 36, startPoint y: 174, endPoint x: 297, endPoint y: 195, distance: 262.0
click at [297, 195] on div "Client contacts Benjamin Chaucer Alexander Ashworth Kwasnik (Student) Edit cont…" at bounding box center [270, 402] width 476 height 461
drag, startPoint x: 297, startPoint y: 195, endPoint x: 58, endPoint y: 193, distance: 239.4
click at [97, 198] on div "Client contacts Benjamin Chaucer Alexander Ashworth Kwasnik (Student) Edit cont…" at bounding box center [270, 402] width 476 height 461
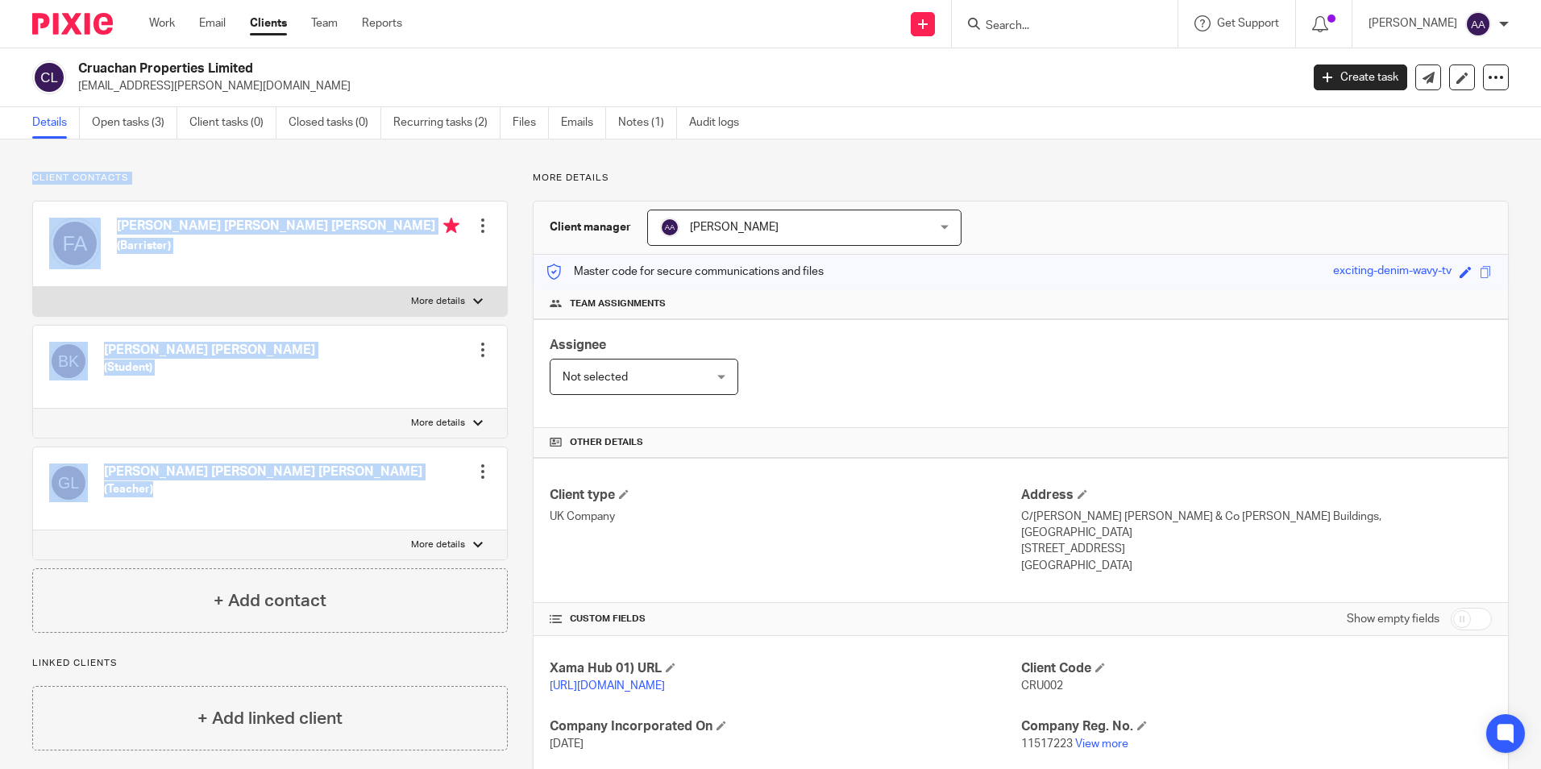
drag, startPoint x: 27, startPoint y: 179, endPoint x: 481, endPoint y: 502, distance: 557.8
click at [481, 502] on div "Client contacts Benjamin Chaucer Alexander Ashworth Kwasnik (Student) Edit cont…" at bounding box center [257, 532] width 501 height 721
click at [298, 169] on div "Client contacts Benjamin Chaucer Alexander Ashworth Kwasnik (Student) Edit cont…" at bounding box center [770, 532] width 1541 height 786
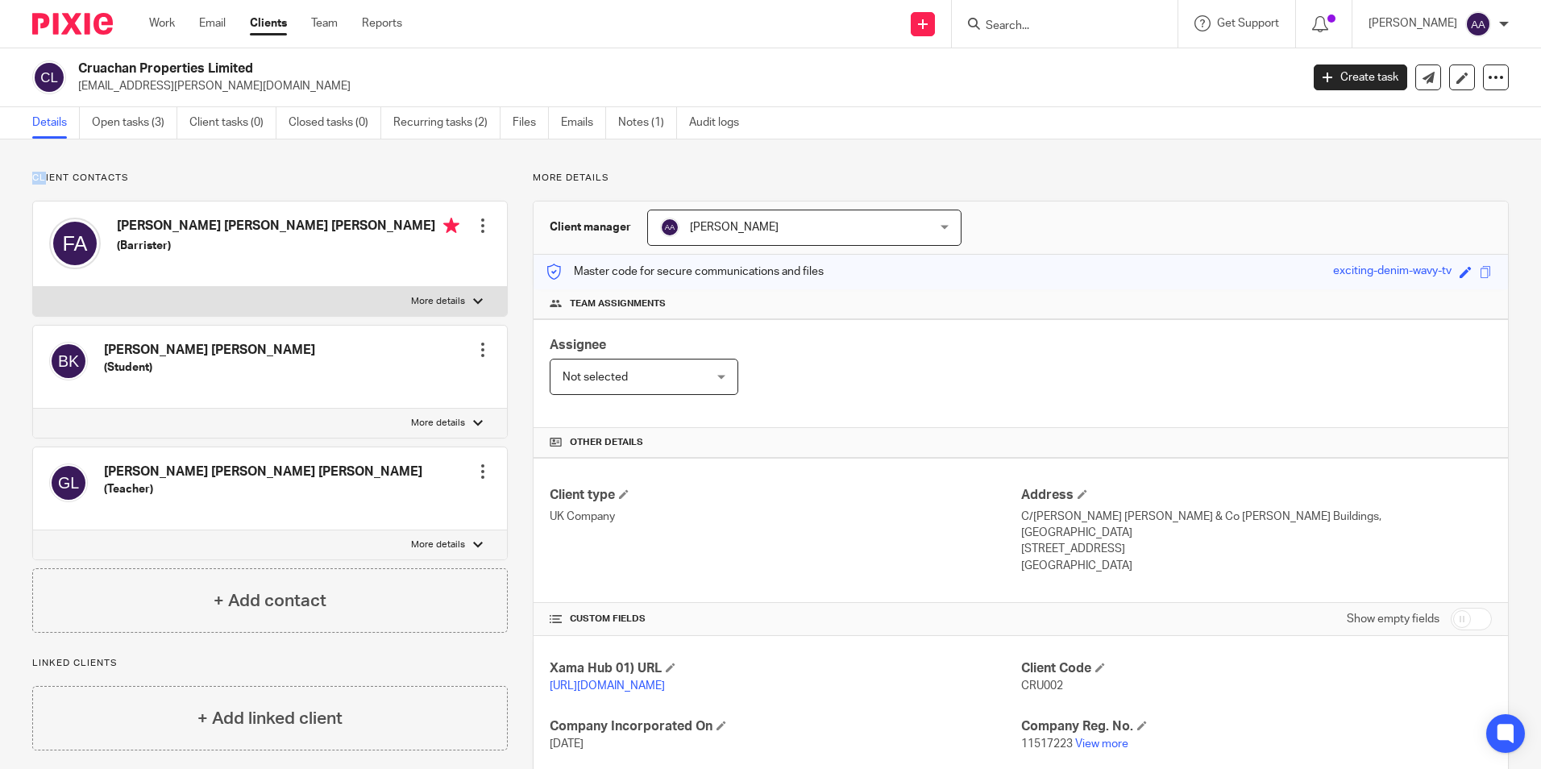
drag, startPoint x: 17, startPoint y: 164, endPoint x: 44, endPoint y: 173, distance: 28.0
click at [44, 173] on div "Client contacts Benjamin Chaucer Alexander Ashworth Kwasnik (Student) Edit cont…" at bounding box center [770, 532] width 1541 height 786
drag, startPoint x: 44, startPoint y: 173, endPoint x: 2, endPoint y: 177, distance: 41.3
click at [2, 177] on div "Client contacts Benjamin Chaucer Alexander Ashworth Kwasnik (Student) Edit cont…" at bounding box center [770, 532] width 1541 height 786
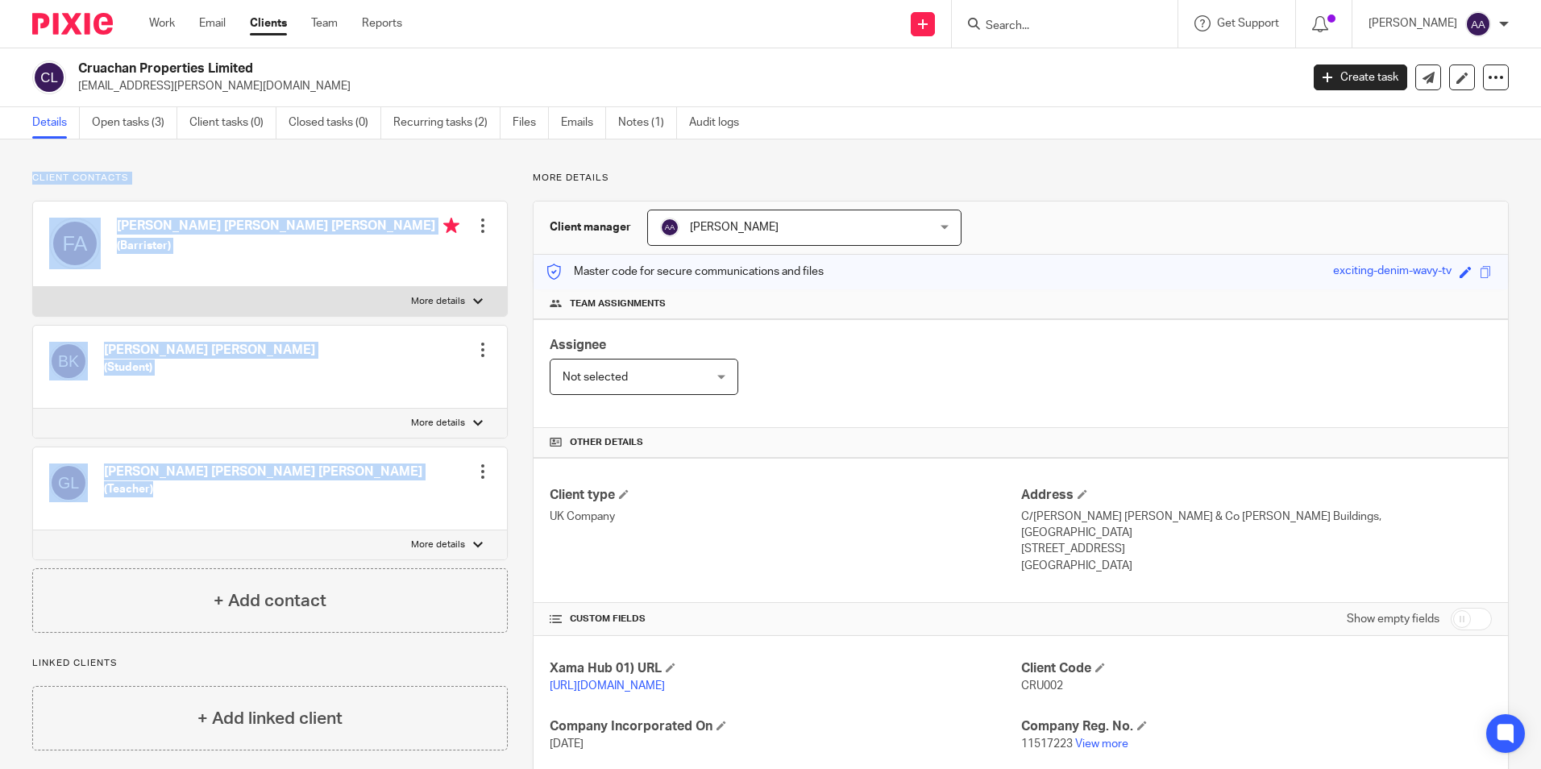
drag, startPoint x: 32, startPoint y: 175, endPoint x: 195, endPoint y: 513, distance: 375.0
click at [195, 513] on div "Client contacts Benjamin Chaucer Alexander Ashworth Kwasnik (Student) Edit cont…" at bounding box center [270, 402] width 476 height 461
click at [489, 166] on div "Client contacts Benjamin Chaucer Alexander Ashworth Kwasnik (Student) Edit cont…" at bounding box center [770, 532] width 1541 height 786
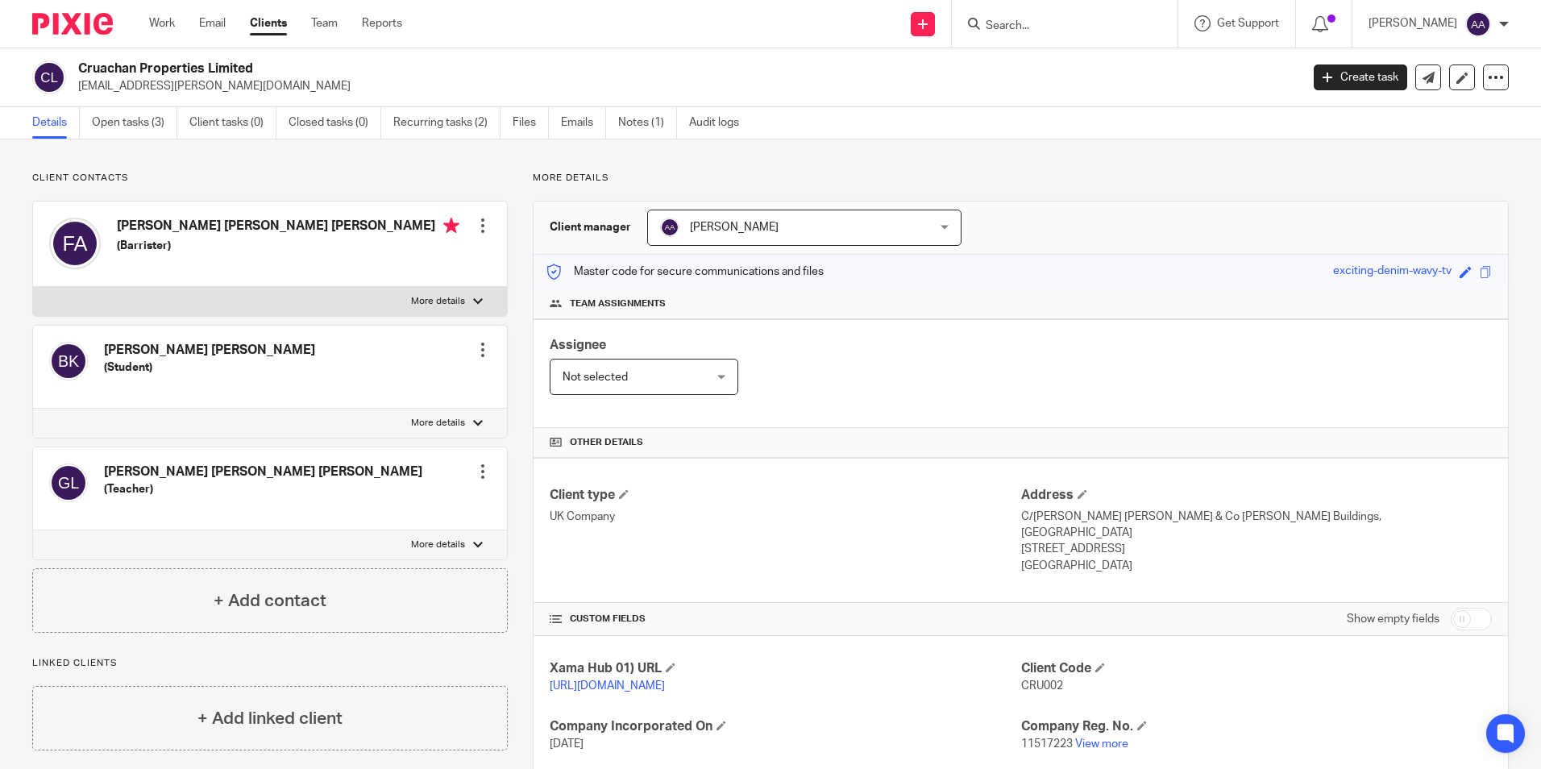
click at [588, 44] on div "Send new email Create task Add client Get Support Contact via email Check our d…" at bounding box center [983, 24] width 1115 height 48
click at [84, 22] on img at bounding box center [72, 24] width 81 height 22
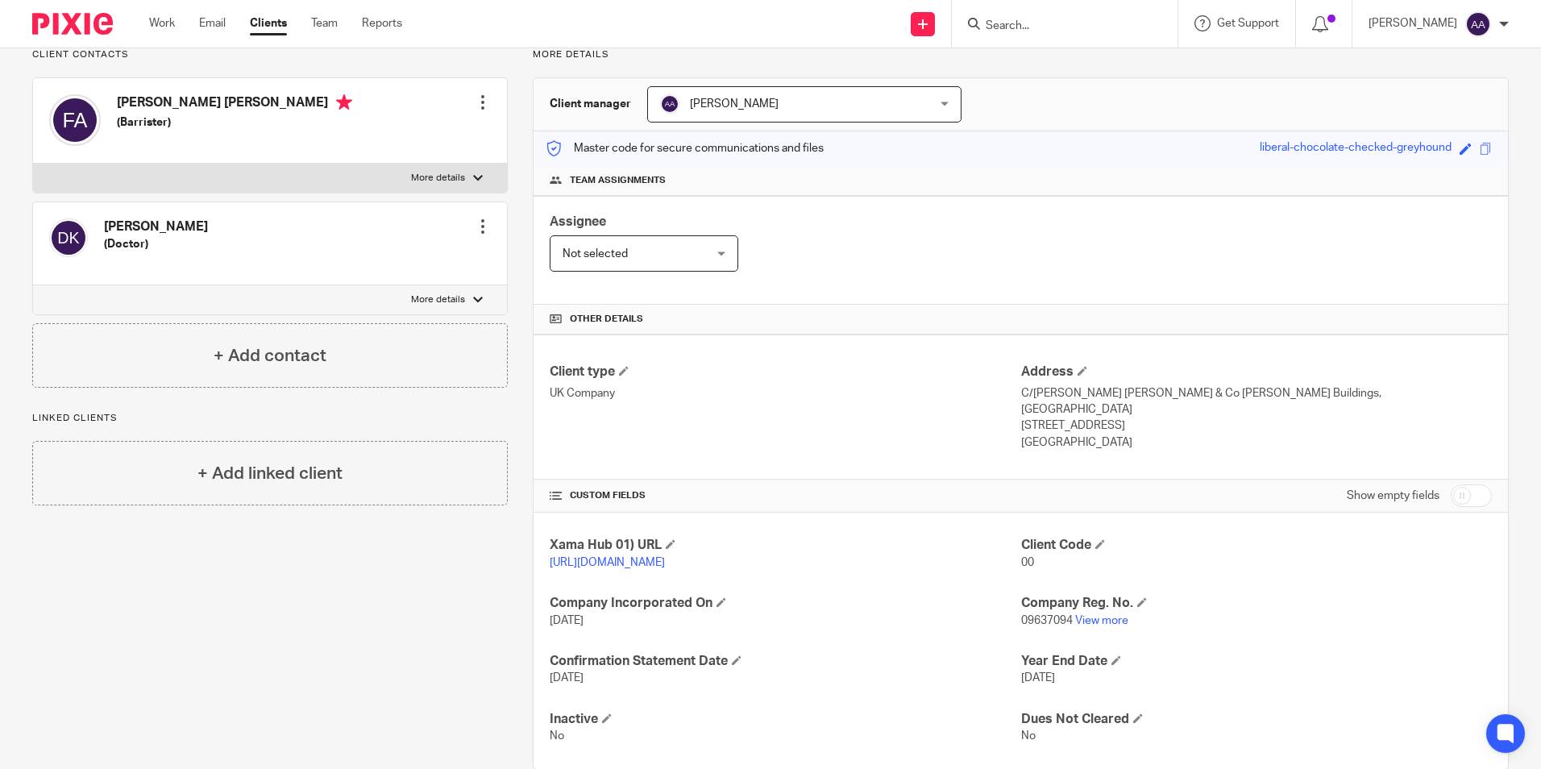
scroll to position [156, 0]
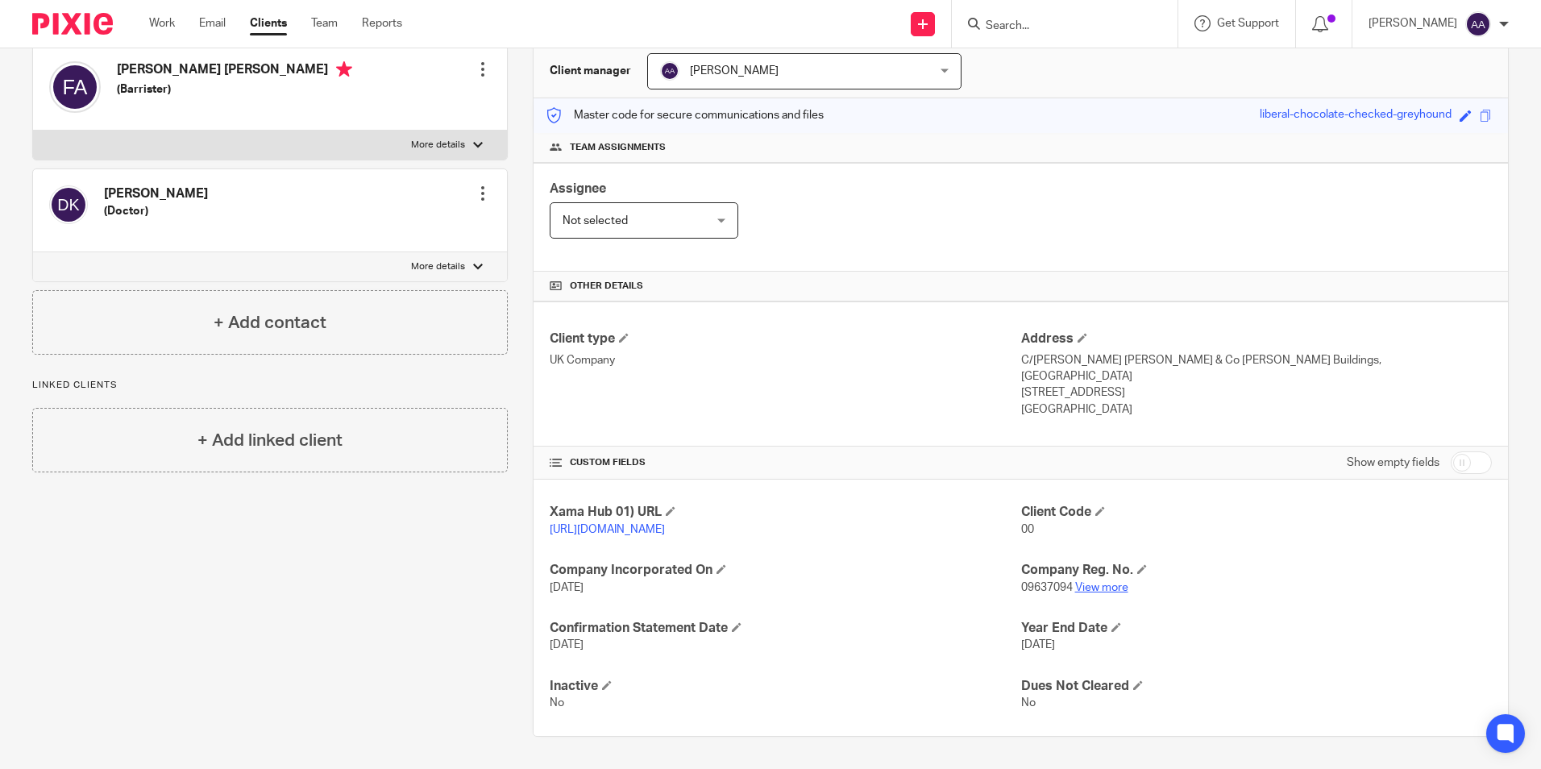
click at [1075, 584] on link "View more" at bounding box center [1101, 587] width 53 height 11
click at [1091, 587] on link "View more" at bounding box center [1101, 587] width 53 height 11
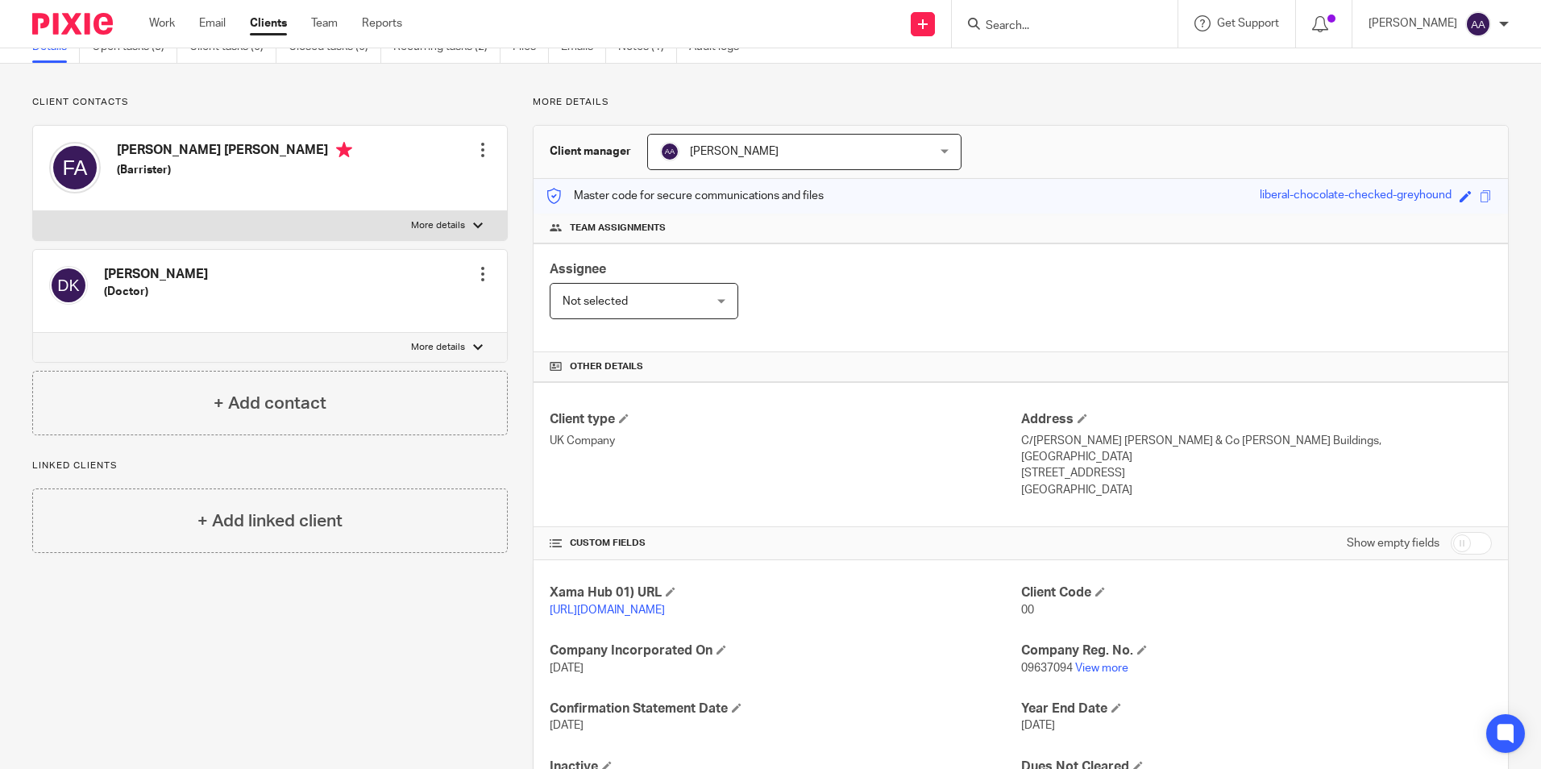
scroll to position [0, 0]
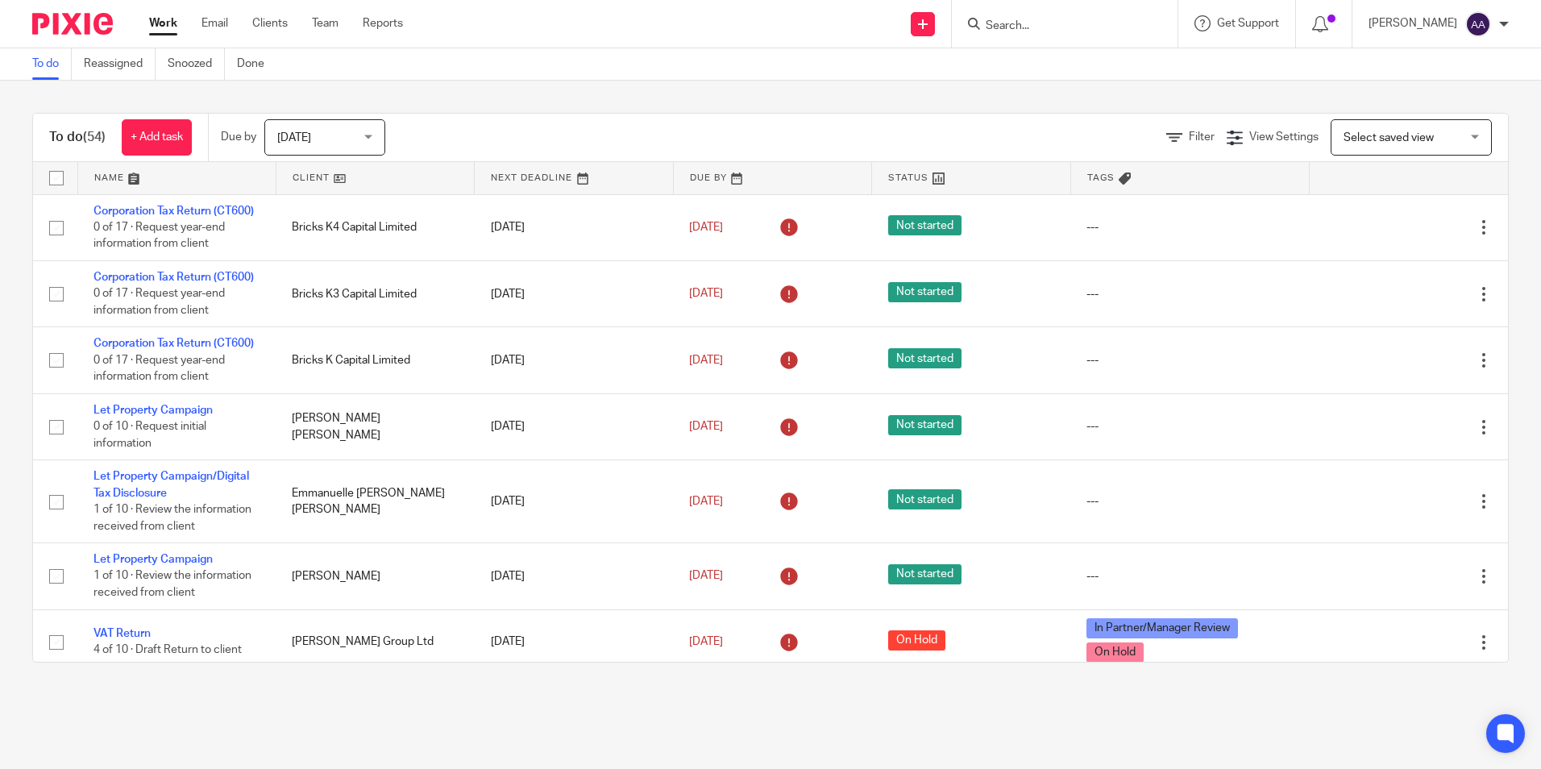
click at [684, 69] on div "To do Reassigned Snoozed Done" at bounding box center [770, 64] width 1541 height 32
click at [1038, 32] on input "Search" at bounding box center [1056, 26] width 145 height 15
click at [1057, 31] on input "Search" at bounding box center [1056, 26] width 145 height 15
type input "an"
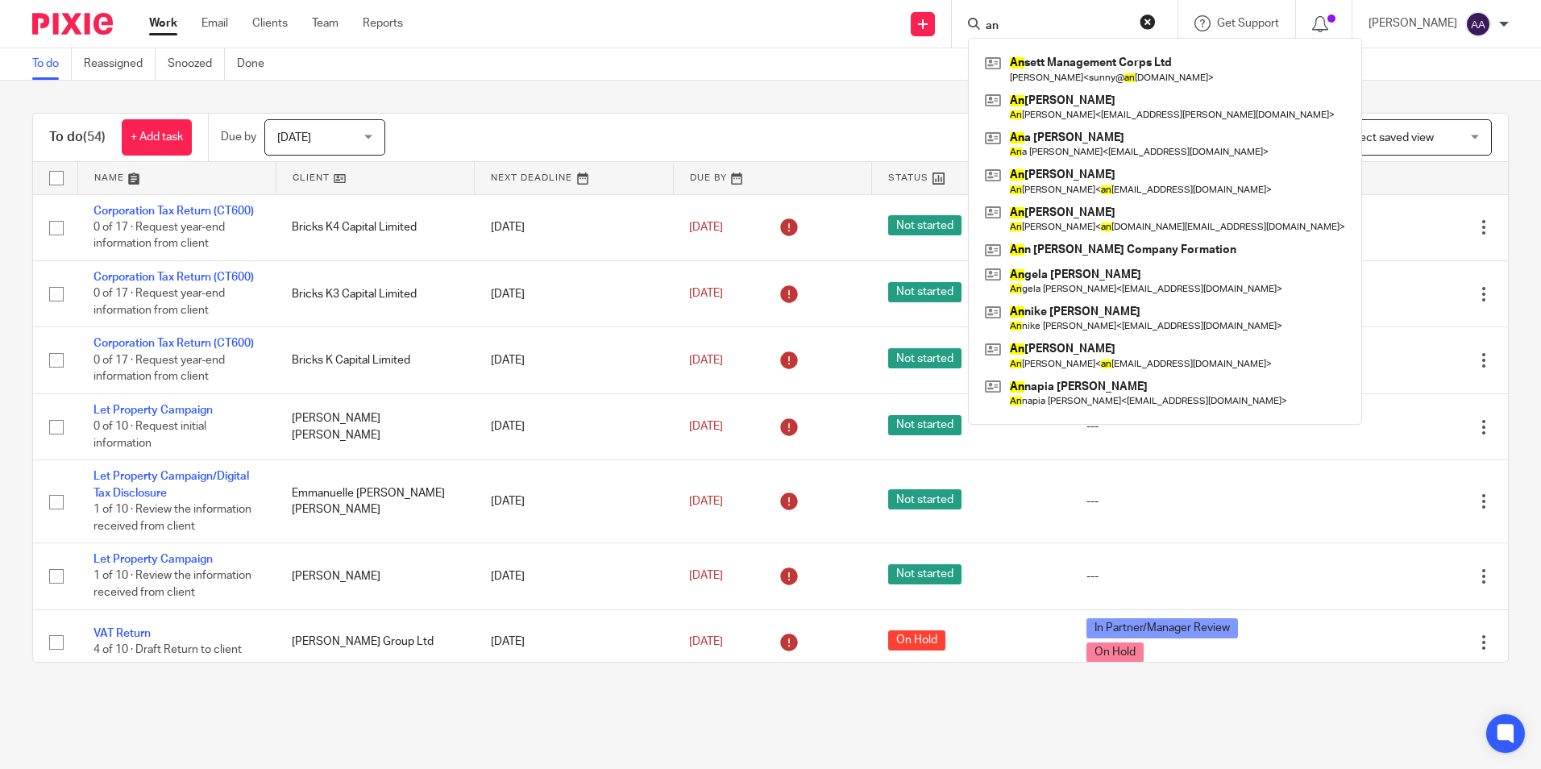
drag, startPoint x: 1030, startPoint y: 27, endPoint x: 948, endPoint y: 6, distance: 84.7
click at [948, 6] on div "Send new email Create task Add client an An sett Management Corps Ltd Muhammad …" at bounding box center [984, 24] width 1114 height 48
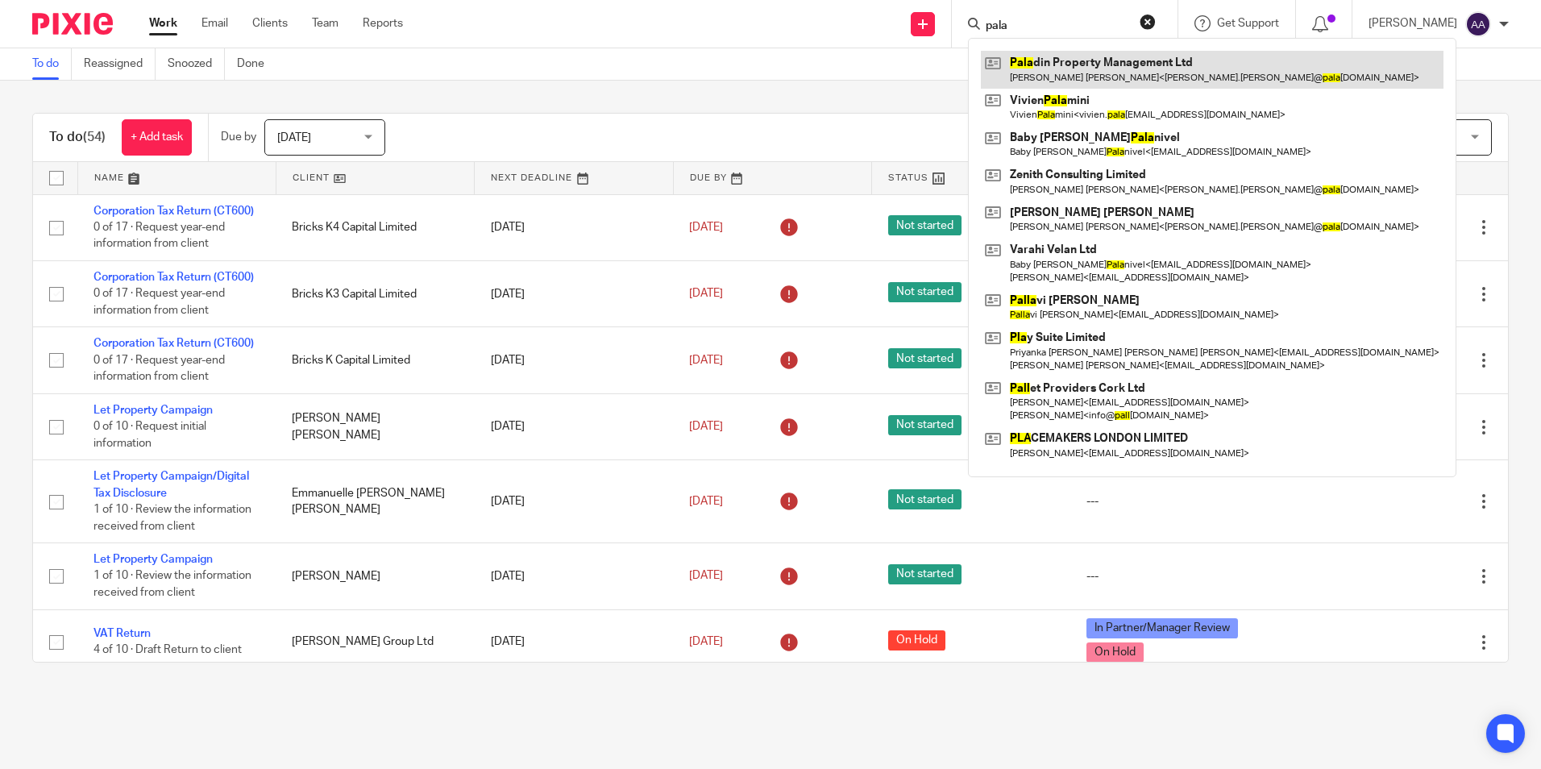
type input "pala"
click at [1077, 56] on link at bounding box center [1212, 69] width 463 height 37
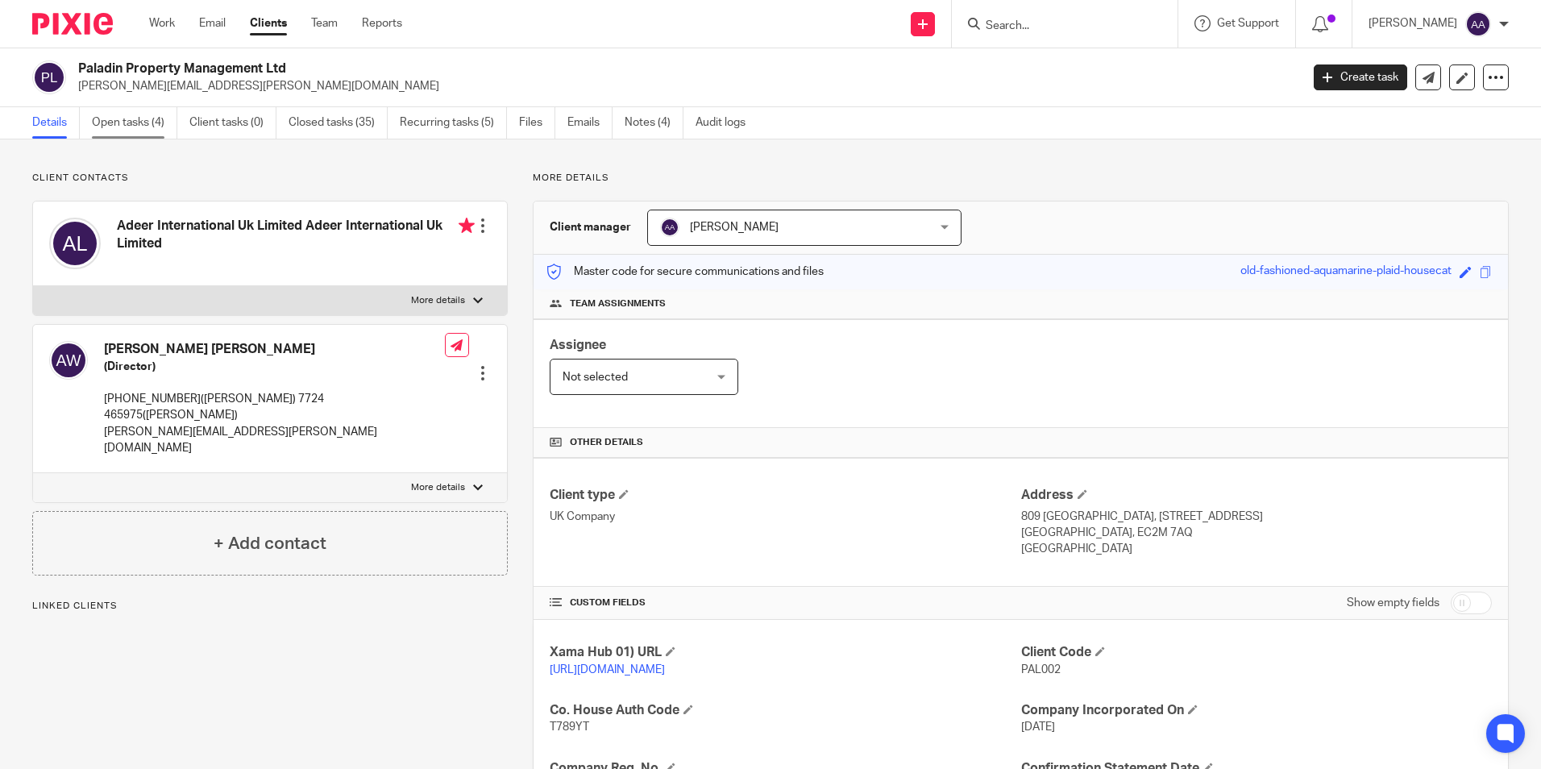
click at [148, 132] on link "Open tasks (4)" at bounding box center [134, 122] width 85 height 31
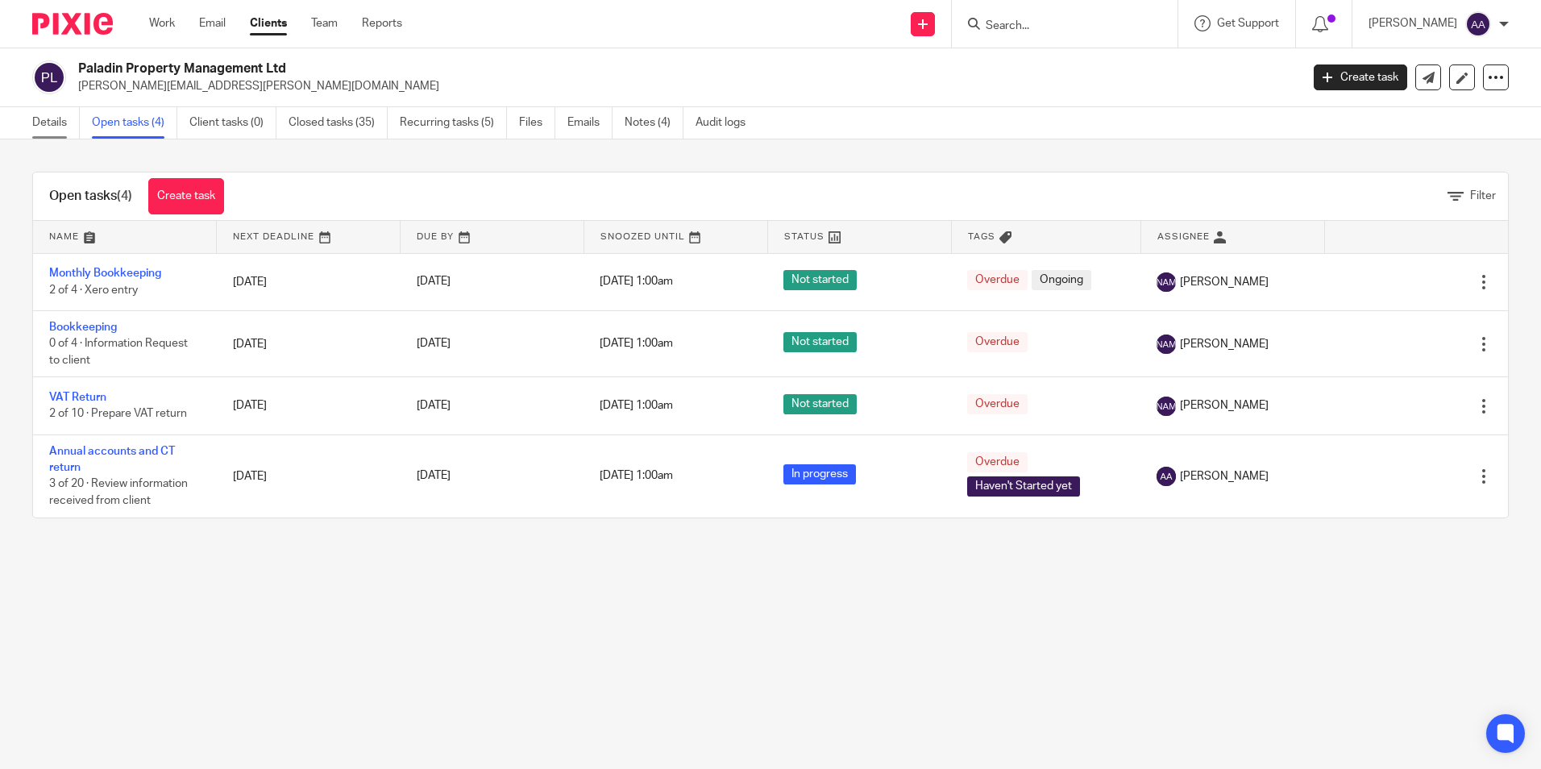
click at [42, 114] on link "Details" at bounding box center [56, 122] width 48 height 31
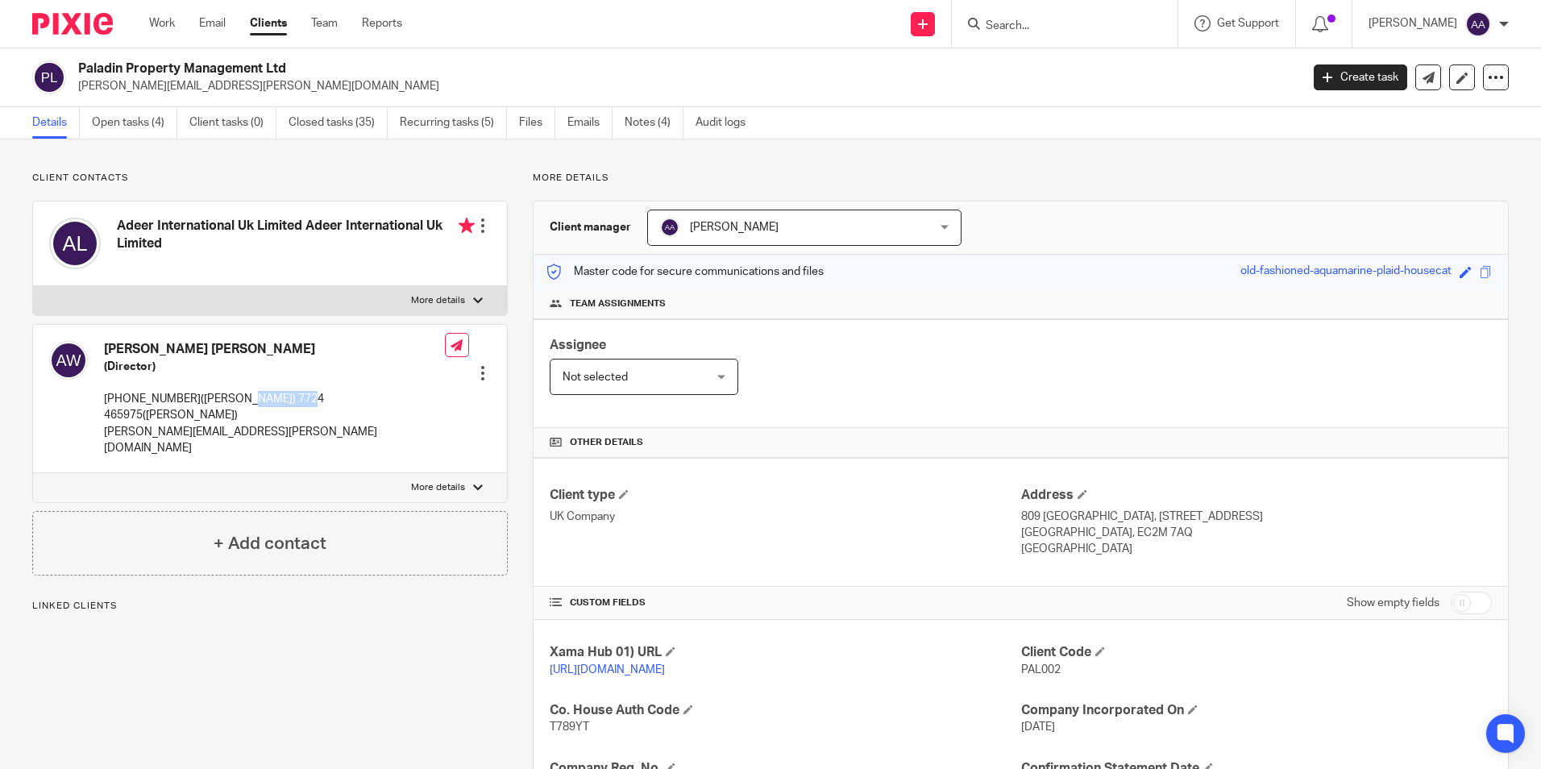
drag, startPoint x: 239, startPoint y: 397, endPoint x: 305, endPoint y: 405, distance: 65.7
click at [305, 405] on p "+447552389167(Monish) 7724 465975(Andrew)" at bounding box center [274, 407] width 341 height 33
drag, startPoint x: 305, startPoint y: 405, endPoint x: 246, endPoint y: 404, distance: 58.9
click at [247, 404] on p "+447552389167(Monish) 7724 465975(Andrew)" at bounding box center [274, 407] width 341 height 33
drag, startPoint x: 234, startPoint y: 399, endPoint x: 306, endPoint y: 400, distance: 71.7
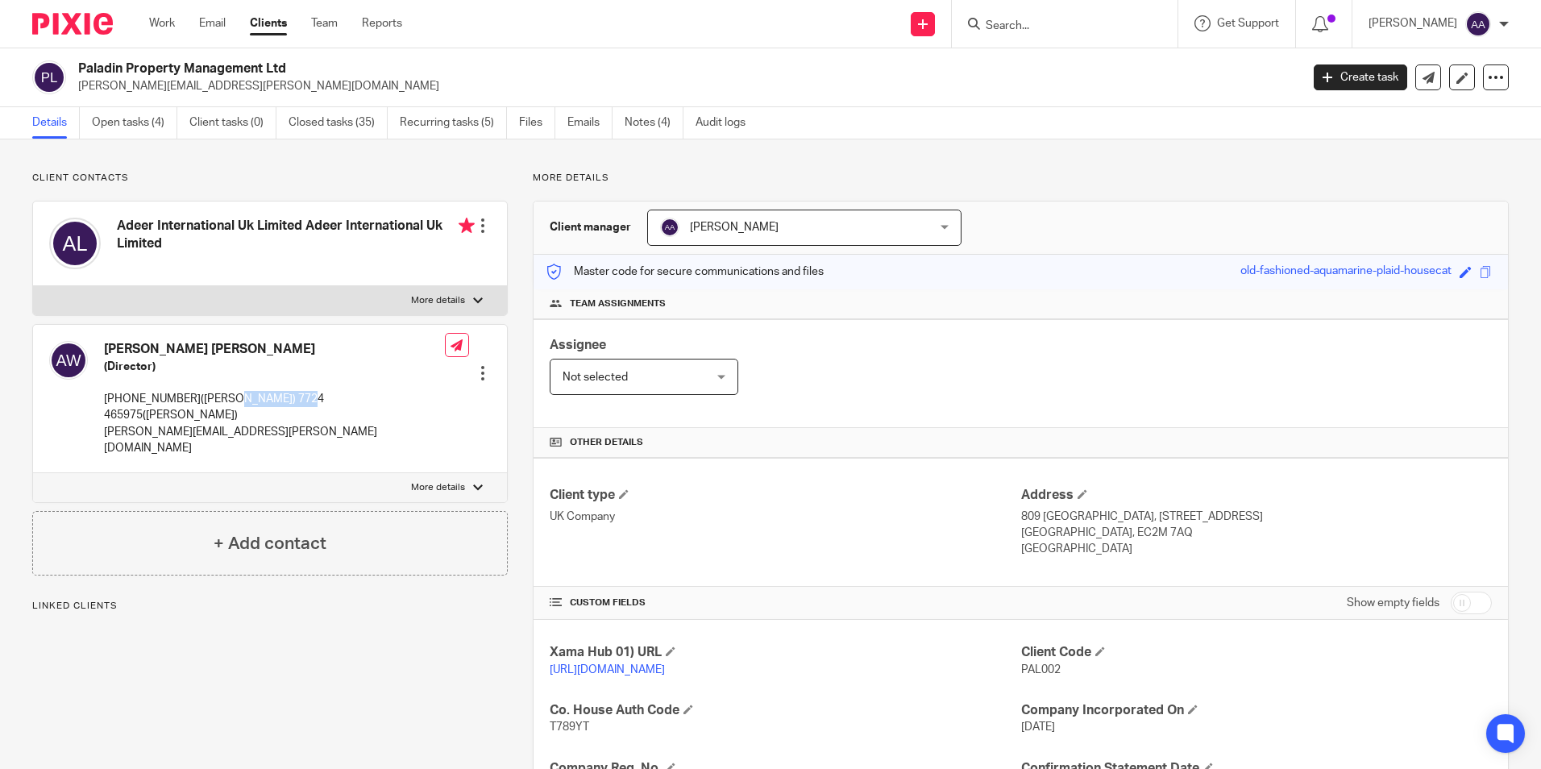
click at [306, 400] on p "+447552389167(Monish) 7724 465975(Andrew)" at bounding box center [274, 407] width 341 height 33
copy p "7724 465975"
drag, startPoint x: 110, startPoint y: 177, endPoint x: 132, endPoint y: 176, distance: 21.8
click at [110, 177] on p "Client contacts" at bounding box center [270, 178] width 476 height 13
drag, startPoint x: 122, startPoint y: 173, endPoint x: -3, endPoint y: 170, distance: 125.0
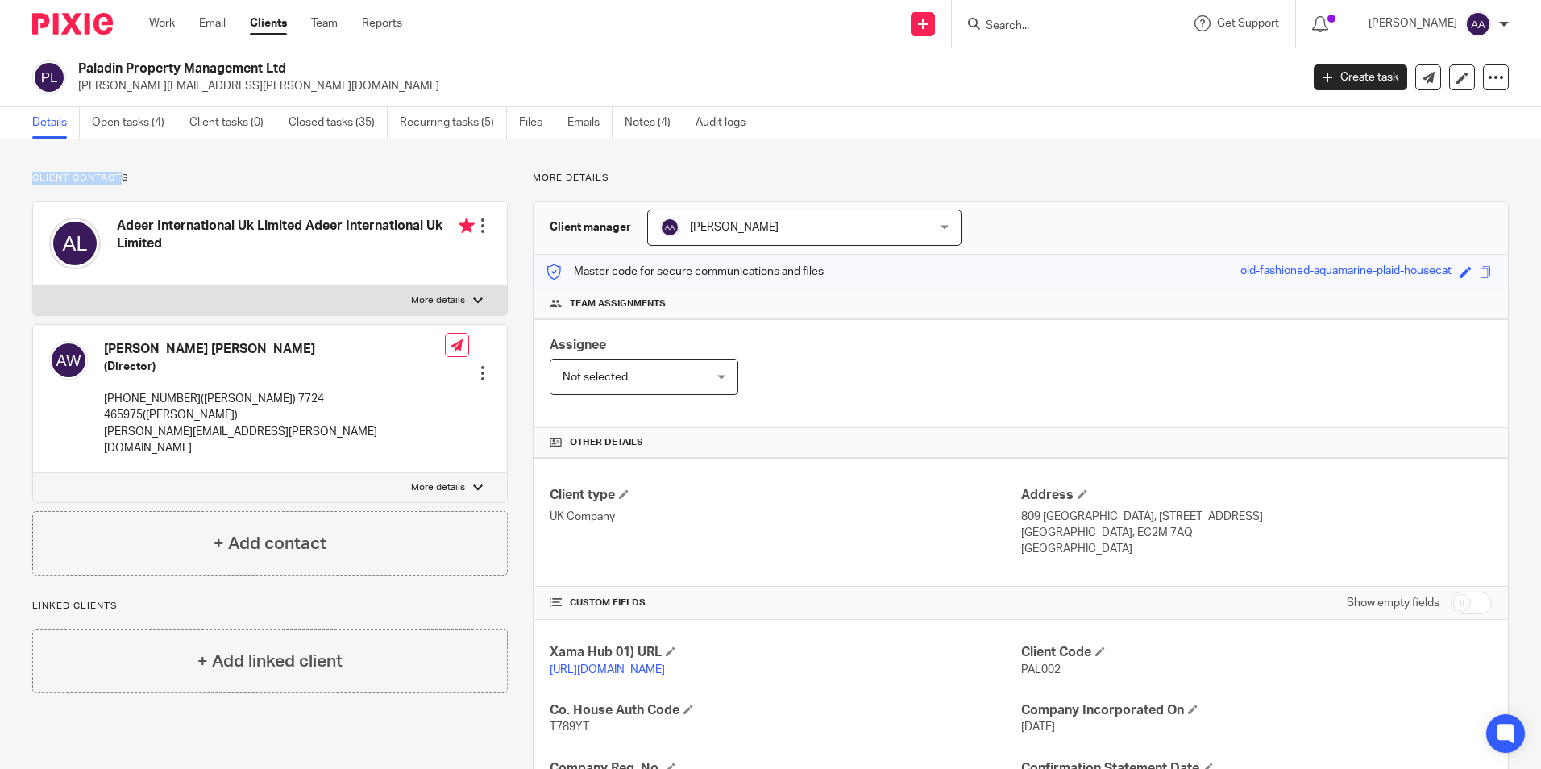
click at [0, 170] on html "Work Email Clients Team Reports Work Email Clients Team Reports Settings Send n…" at bounding box center [770, 384] width 1541 height 769
drag, startPoint x: -3, startPoint y: 170, endPoint x: 158, endPoint y: 174, distance: 161.3
click at [158, 174] on p "Client contacts" at bounding box center [270, 178] width 476 height 13
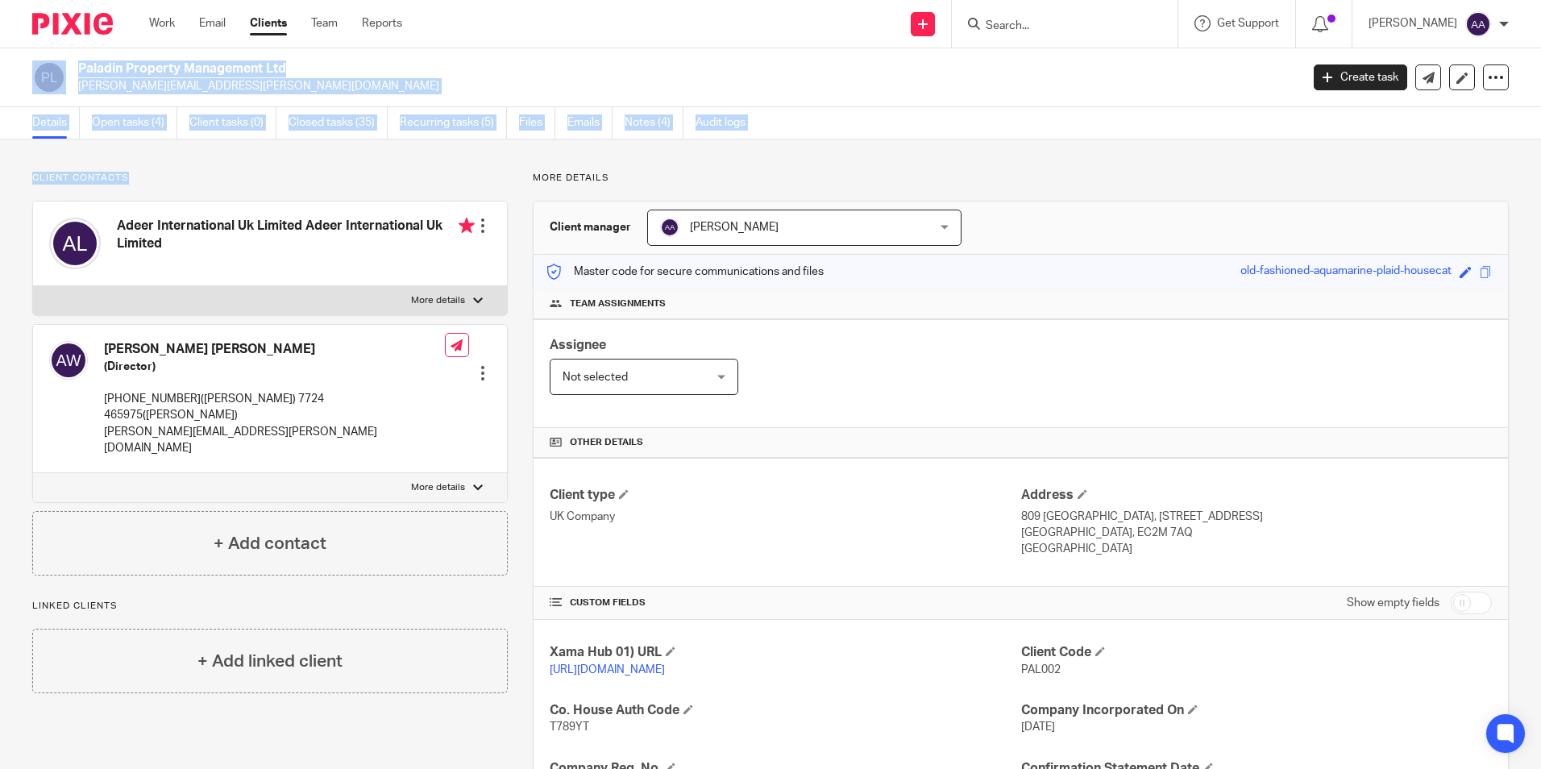
drag, startPoint x: 152, startPoint y: 184, endPoint x: 11, endPoint y: 81, distance: 173.7
click at [11, 81] on main "Paladin Property Management Ltd andrew.wright@paladin-property.co.uk Create tas…" at bounding box center [770, 384] width 1541 height 769
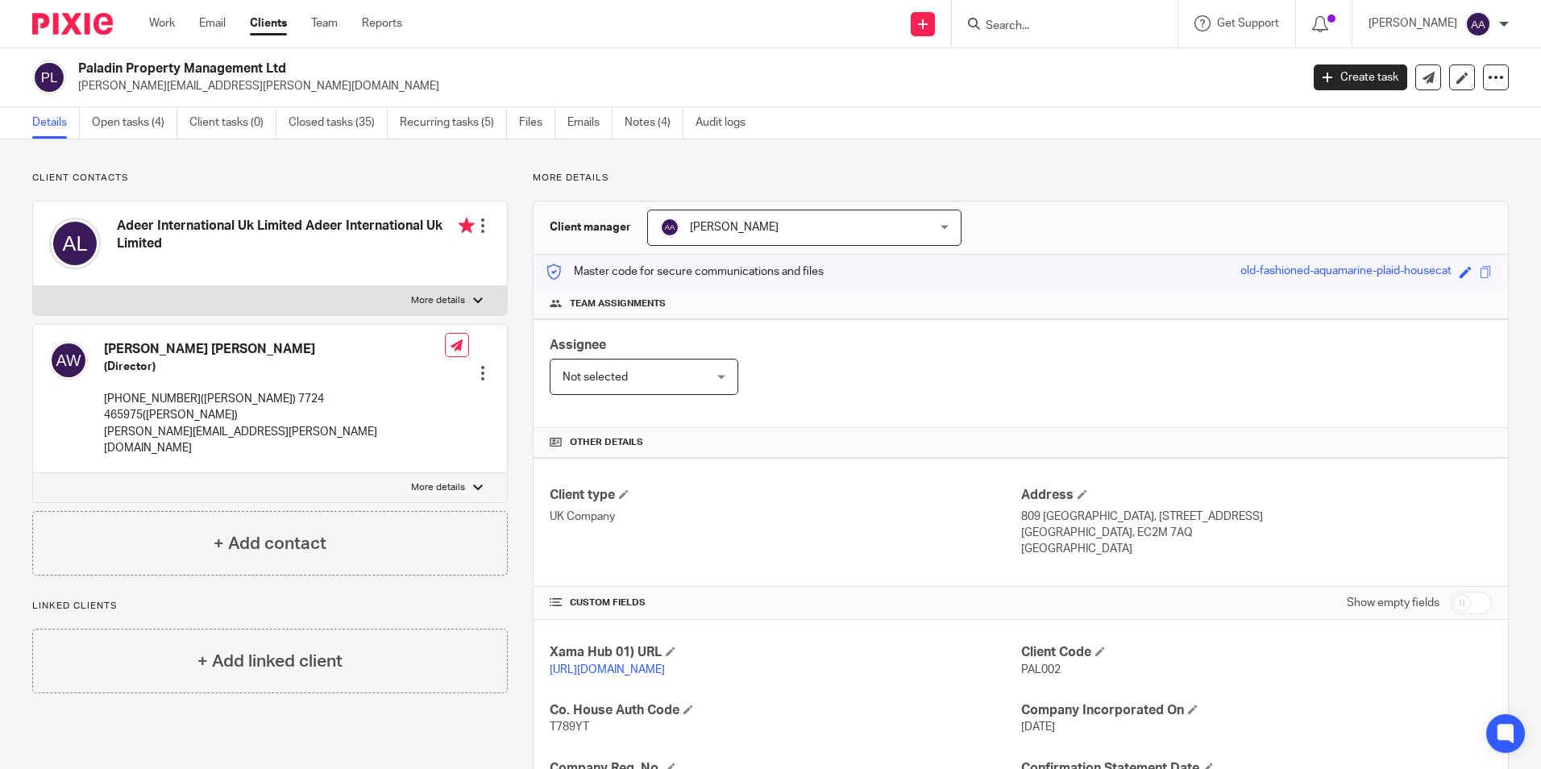
click at [1075, 195] on div "More details Client manager Arpana Adhikari Arpana Adhikari Aarshika Awale Aayu…" at bounding box center [1008, 611] width 1001 height 879
drag, startPoint x: 648, startPoint y: 167, endPoint x: 410, endPoint y: 171, distance: 238.6
click at [649, 166] on div "Client contacts Adeer International Uk Limited Adeer International Uk Limited E…" at bounding box center [770, 610] width 1541 height 943
click at [84, 30] on img at bounding box center [72, 24] width 81 height 22
